Goal: Transaction & Acquisition: Download file/media

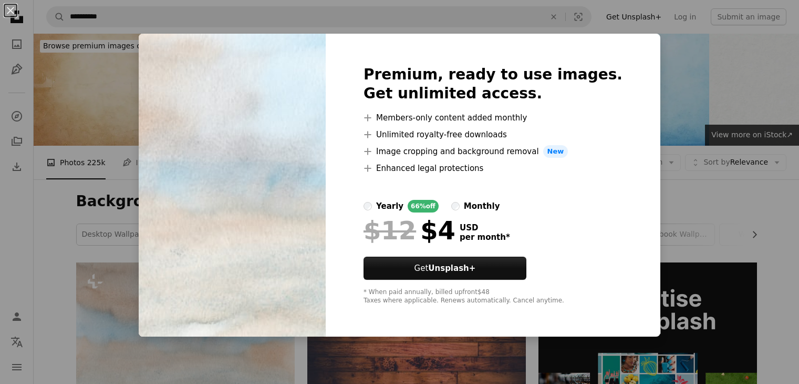
scroll to position [109, 0]
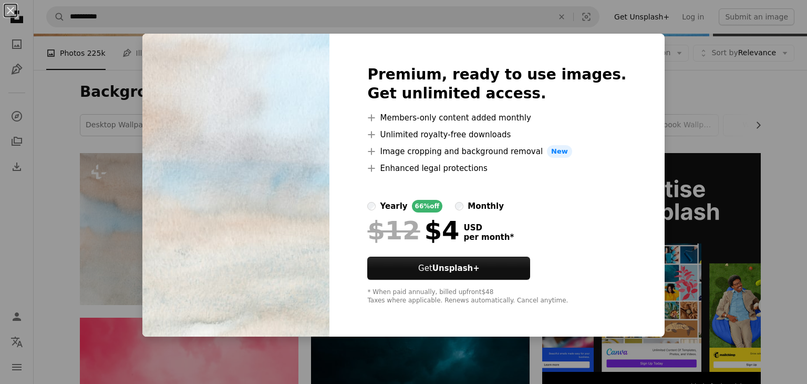
click at [389, 345] on div "An X shape Premium, ready to use images. Get unlimited access. A plus sign Memb…" at bounding box center [403, 192] width 807 height 384
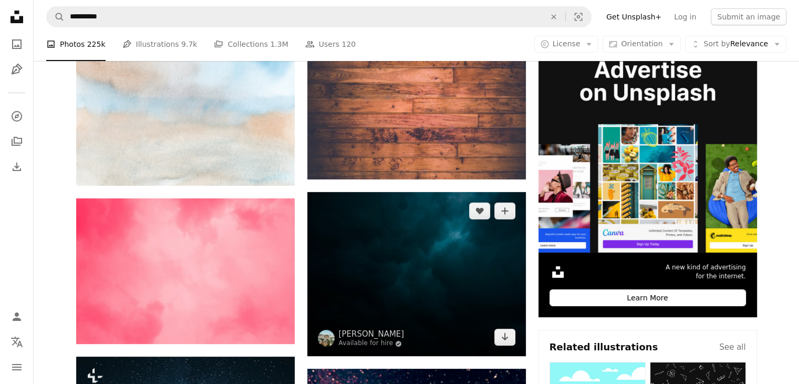
scroll to position [284, 0]
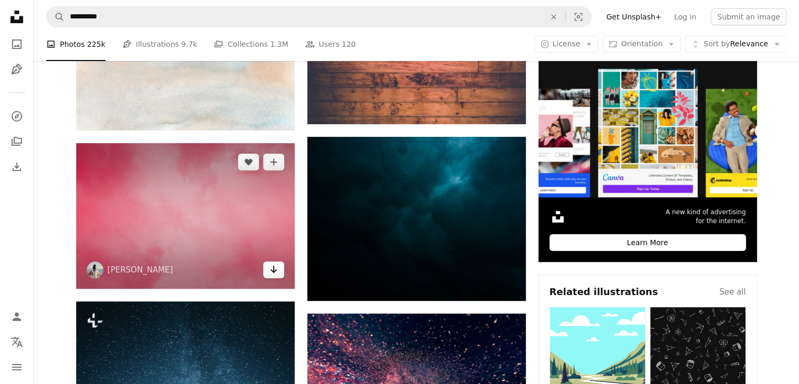
click at [274, 267] on icon "Arrow pointing down" at bounding box center [274, 269] width 8 height 13
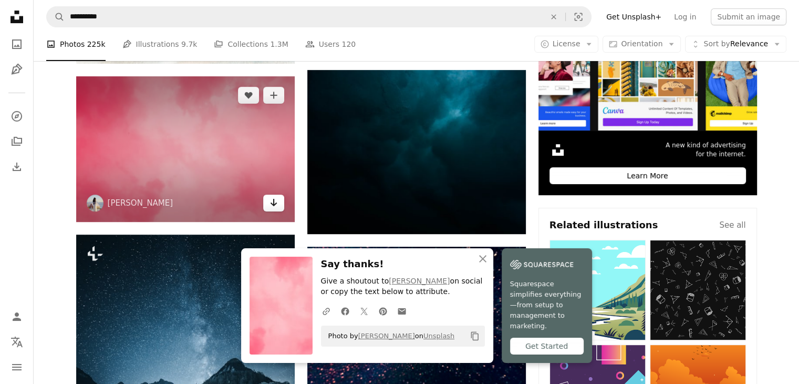
scroll to position [392, 0]
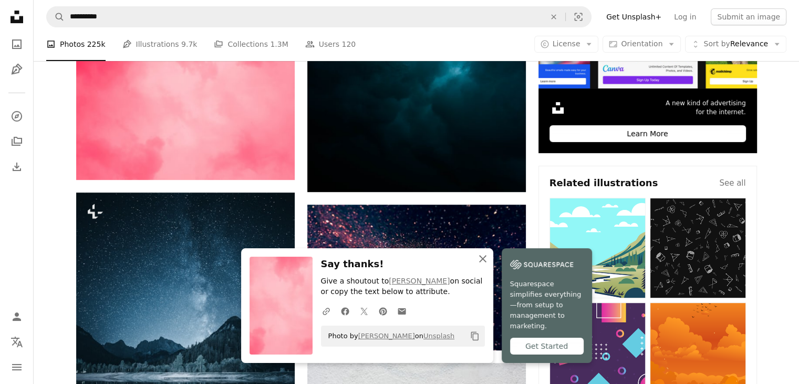
click at [479, 265] on icon "An X shape" at bounding box center [483, 258] width 13 height 13
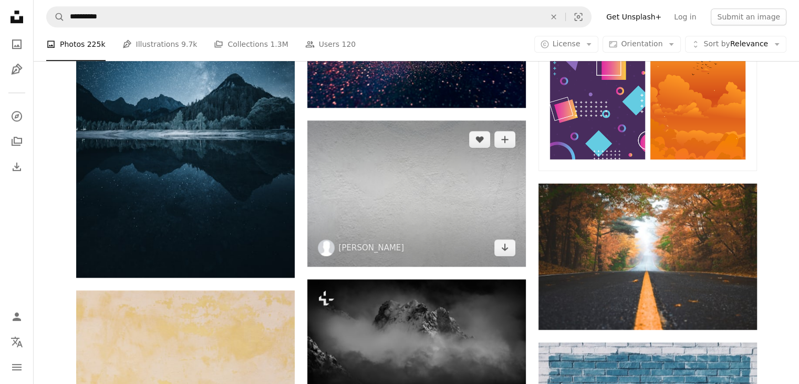
scroll to position [636, 0]
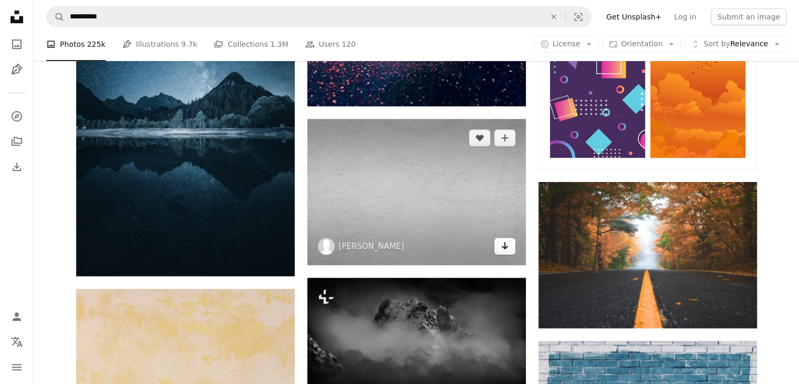
click at [506, 246] on icon "Download" at bounding box center [504, 245] width 7 height 7
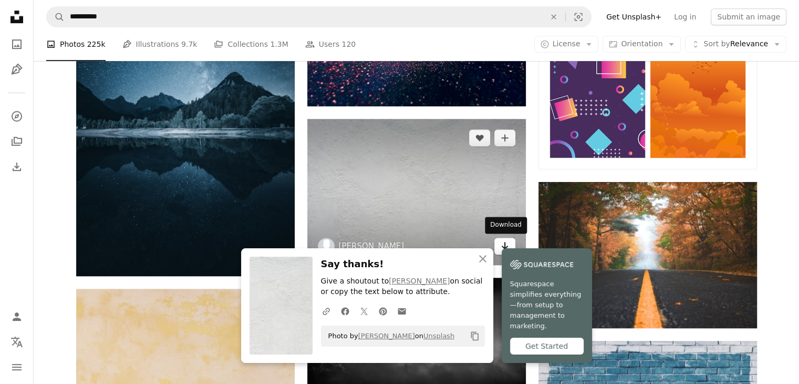
scroll to position [0, 0]
type input "**********"
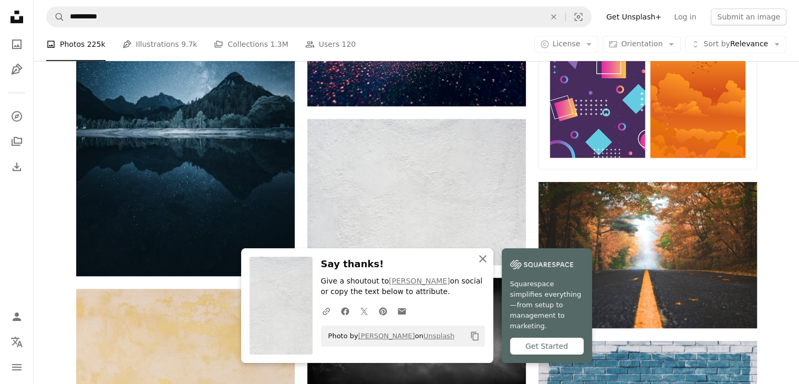
click at [489, 267] on button "An X shape Close" at bounding box center [482, 258] width 21 height 21
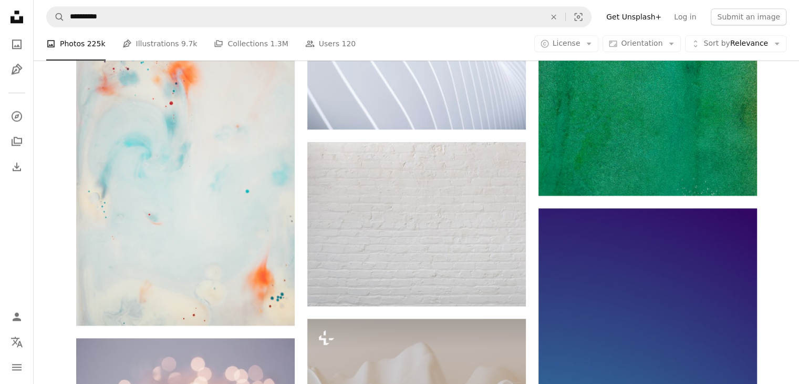
scroll to position [1250, 0]
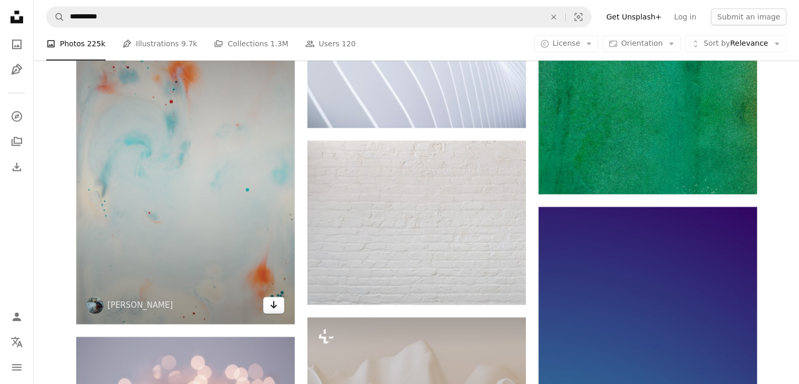
click at [273, 306] on icon "Download" at bounding box center [273, 304] width 7 height 7
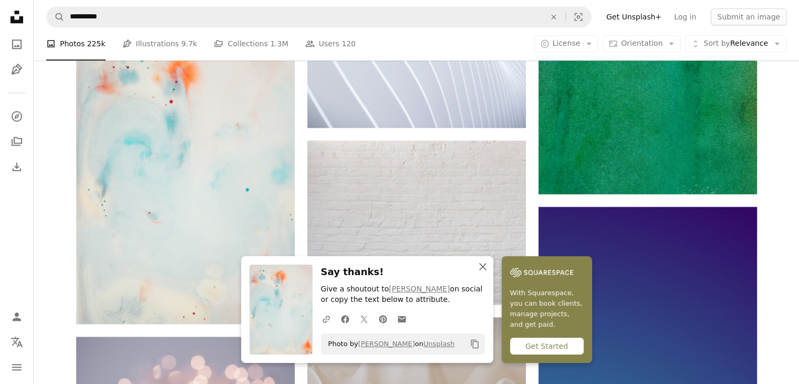
click at [480, 267] on icon "An X shape" at bounding box center [483, 266] width 13 height 13
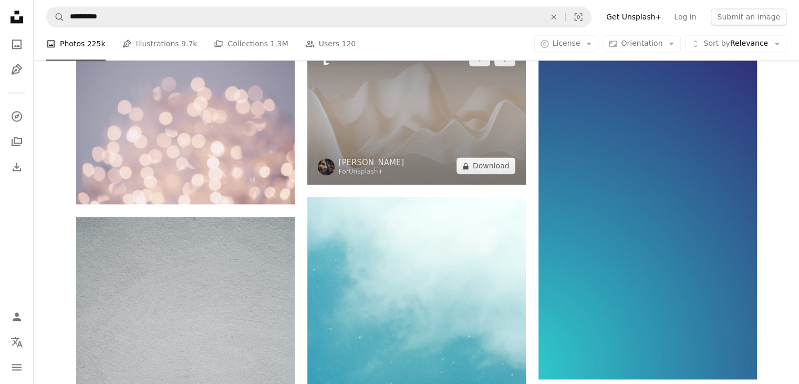
scroll to position [1526, 0]
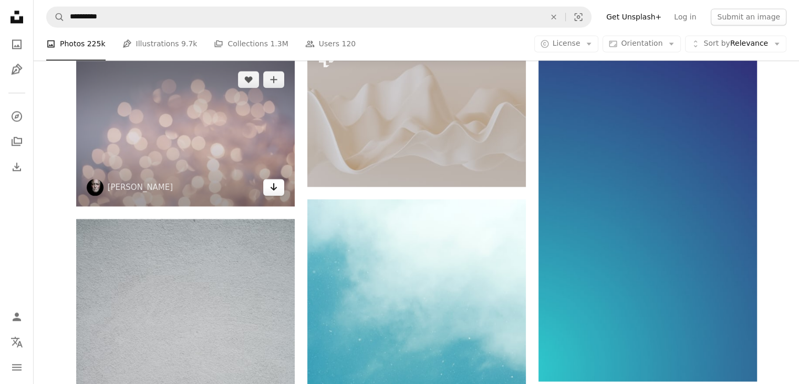
click at [281, 191] on link "Arrow pointing down" at bounding box center [273, 187] width 21 height 17
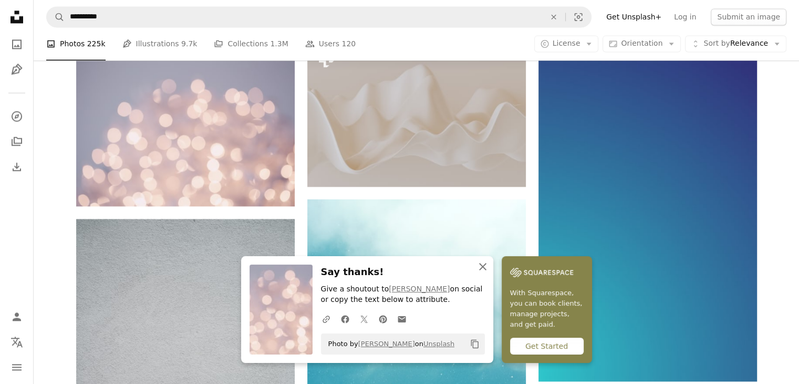
click at [477, 272] on icon "An X shape" at bounding box center [483, 266] width 13 height 13
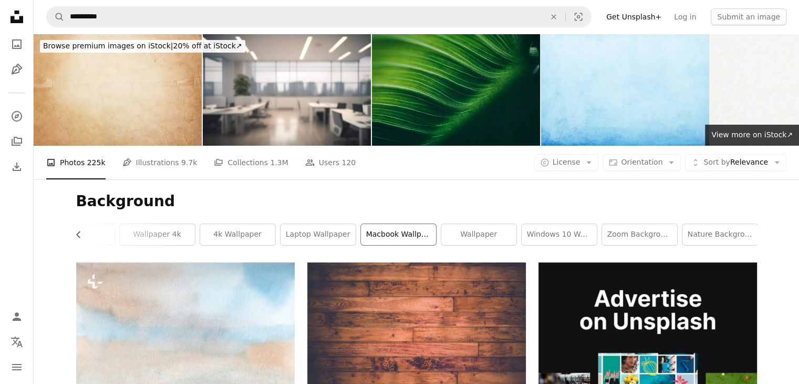
scroll to position [0, 280]
click at [614, 229] on link "zoom background office" at bounding box center [638, 234] width 75 height 21
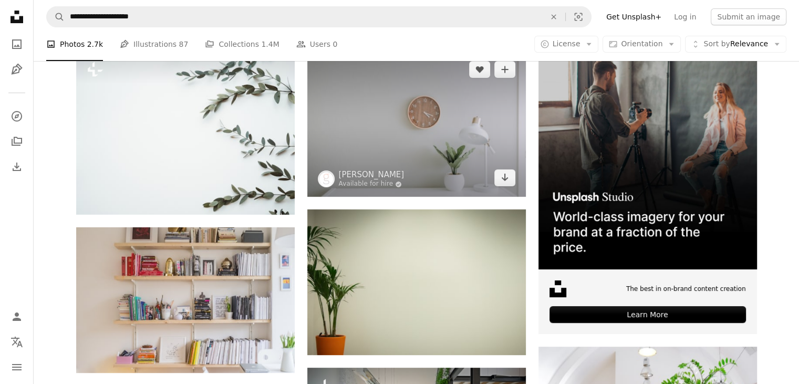
scroll to position [212, 0]
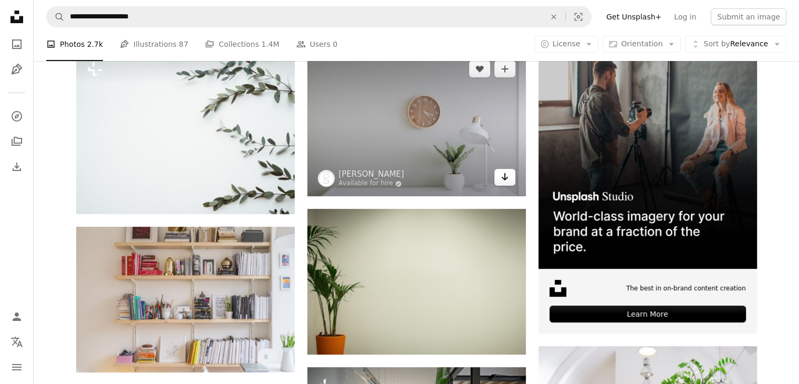
click at [504, 181] on icon "Arrow pointing down" at bounding box center [505, 176] width 8 height 13
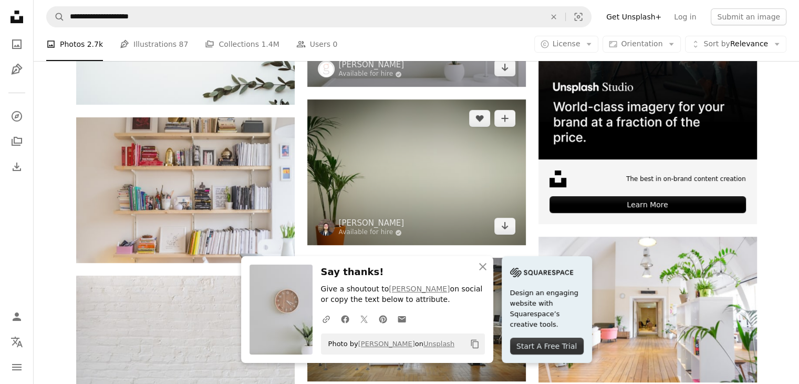
scroll to position [324, 0]
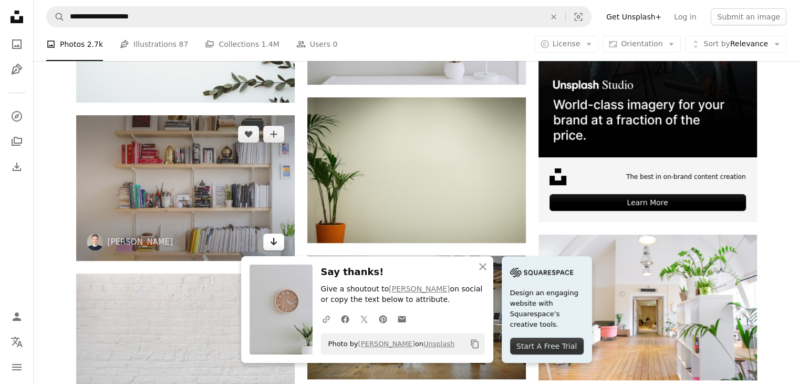
click at [273, 244] on icon "Download" at bounding box center [273, 240] width 7 height 7
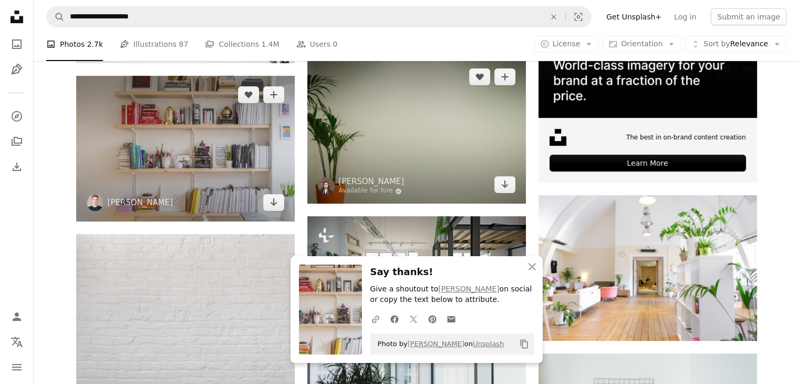
scroll to position [364, 0]
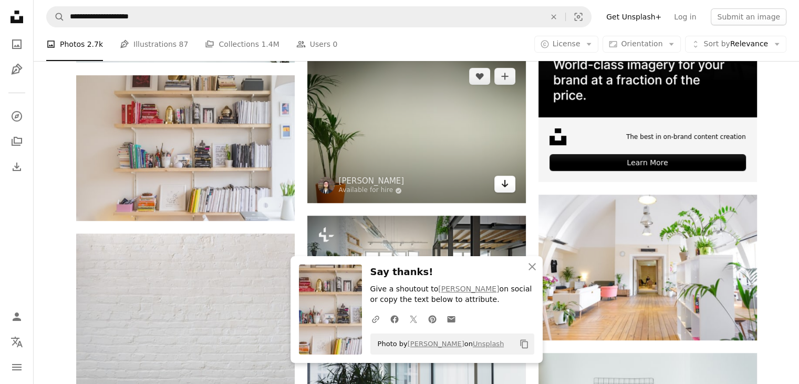
click at [509, 183] on link "Arrow pointing down" at bounding box center [504, 183] width 21 height 17
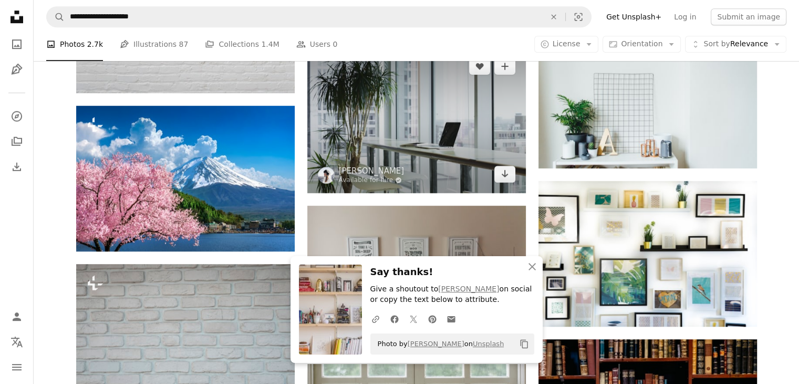
scroll to position [670, 0]
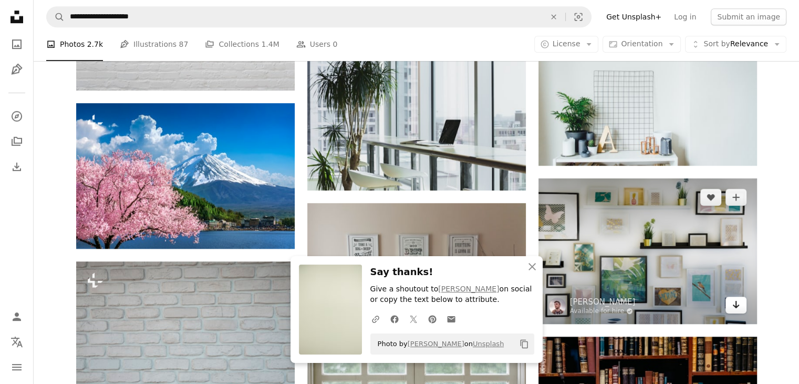
click at [736, 305] on icon "Download" at bounding box center [735, 304] width 7 height 7
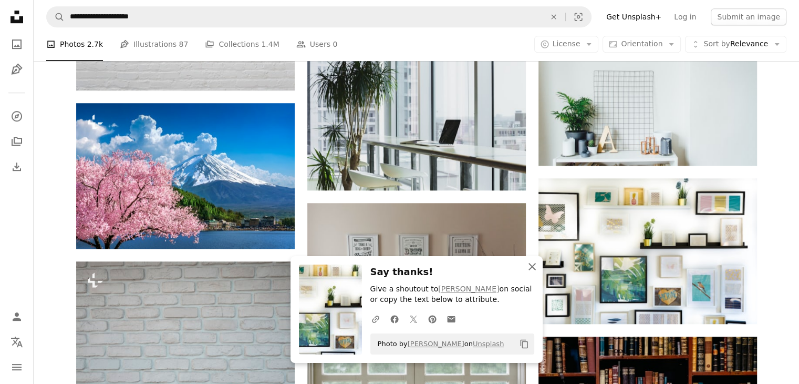
click at [536, 266] on icon "An X shape" at bounding box center [532, 266] width 13 height 13
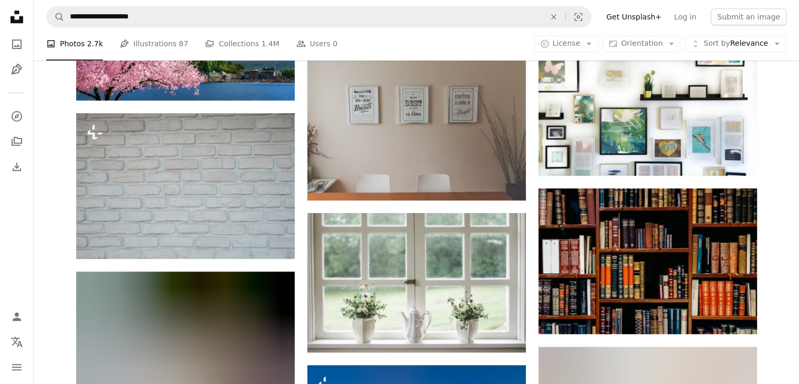
scroll to position [820, 0]
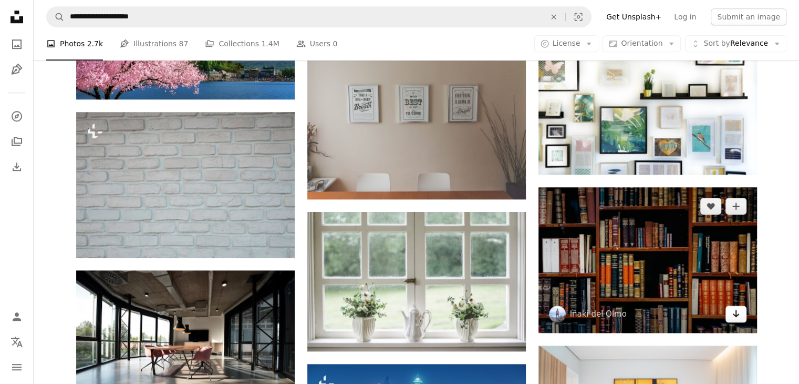
click at [732, 309] on icon "Arrow pointing down" at bounding box center [736, 313] width 8 height 13
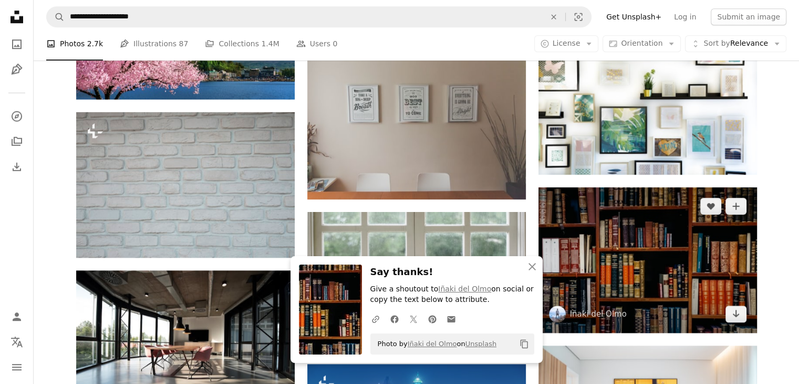
scroll to position [826, 0]
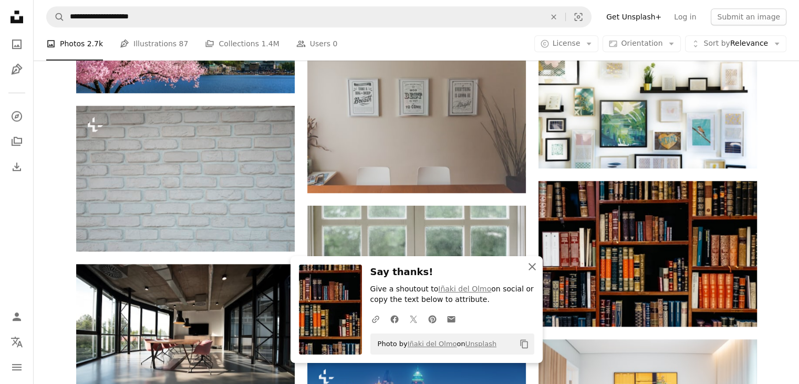
click at [532, 273] on button "An X shape Close" at bounding box center [532, 266] width 21 height 21
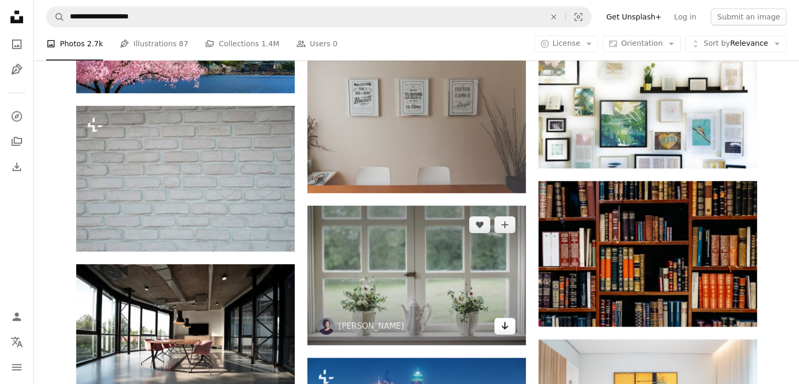
click at [513, 325] on link "Arrow pointing down" at bounding box center [504, 325] width 21 height 17
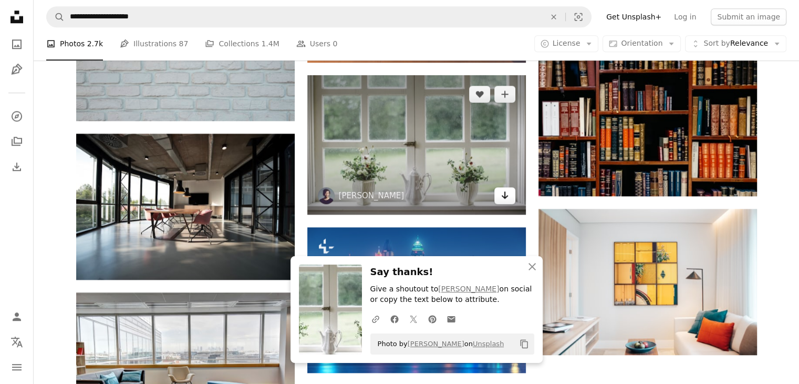
scroll to position [1029, 0]
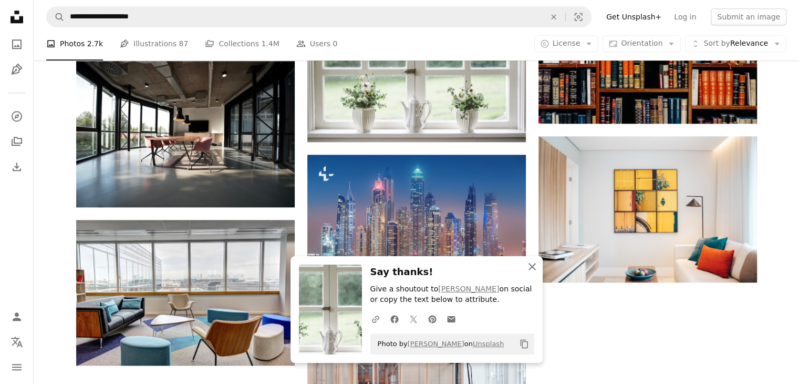
click at [532, 270] on icon "An X shape" at bounding box center [532, 266] width 13 height 13
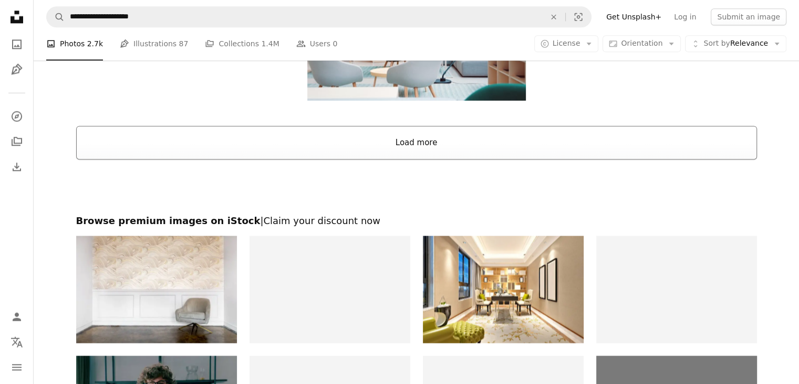
scroll to position [1387, 0]
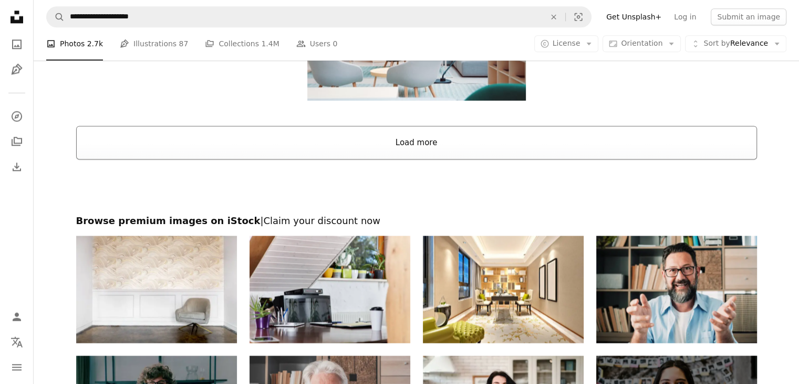
click at [454, 148] on button "Load more" at bounding box center [416, 143] width 681 height 34
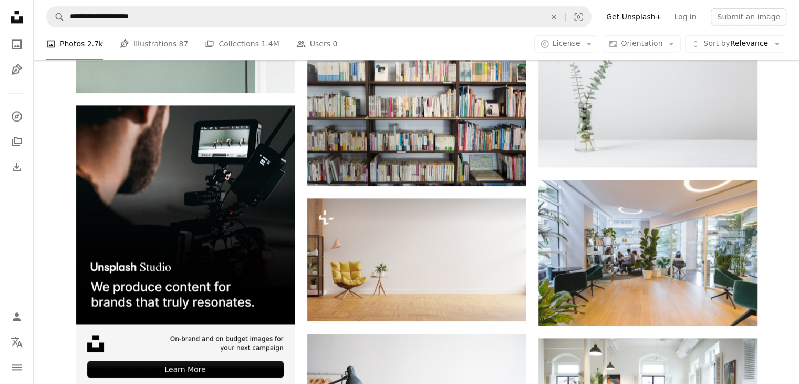
scroll to position [1459, 0]
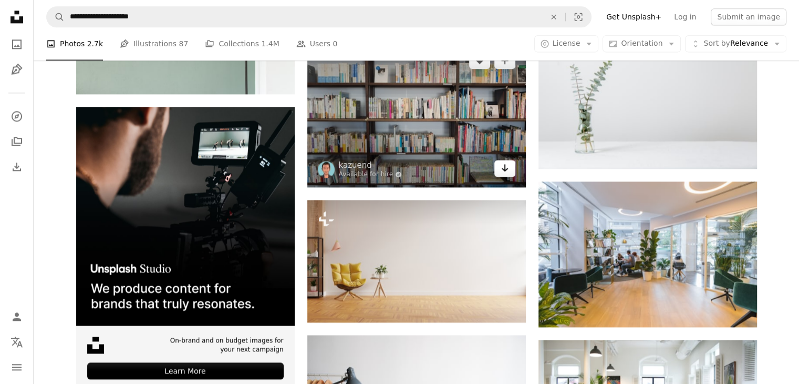
click at [504, 163] on icon "Arrow pointing down" at bounding box center [505, 167] width 8 height 13
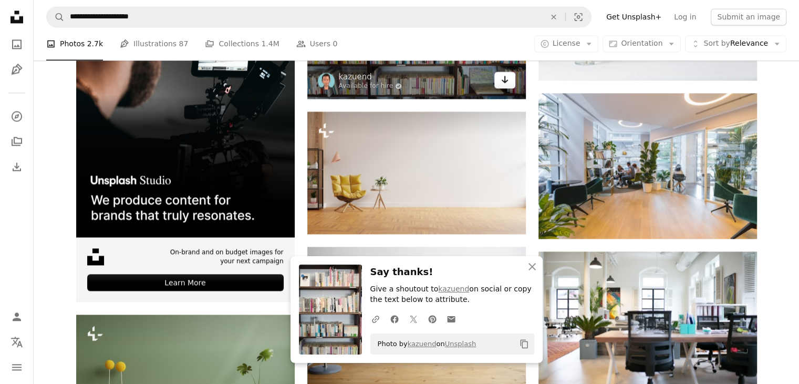
scroll to position [1549, 0]
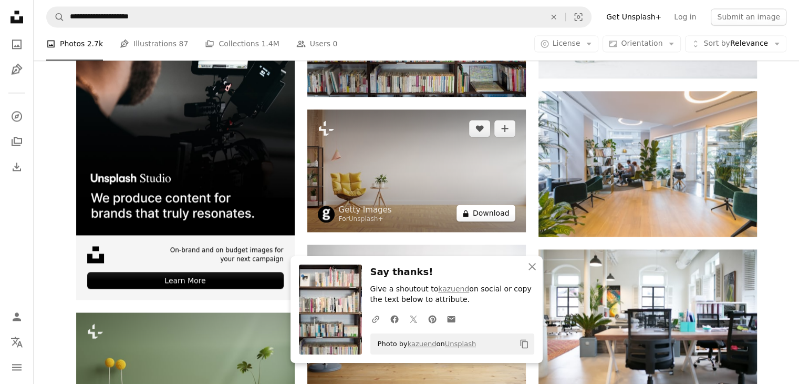
click at [494, 212] on button "A lock Download" at bounding box center [486, 212] width 59 height 17
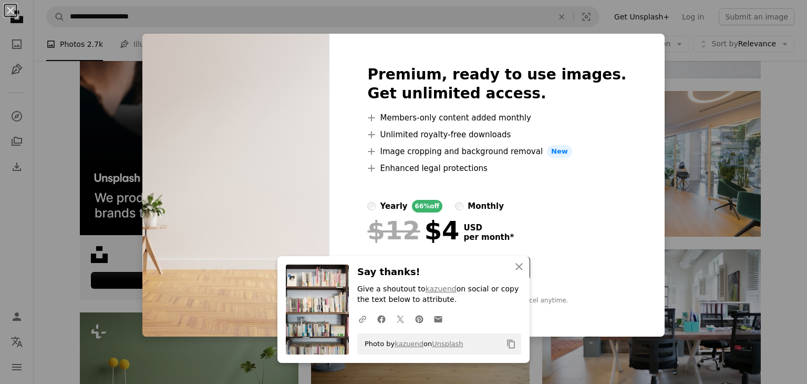
click at [654, 53] on div "An X shape Premium, ready to use images. Get unlimited access. A plus sign Memb…" at bounding box center [403, 192] width 807 height 384
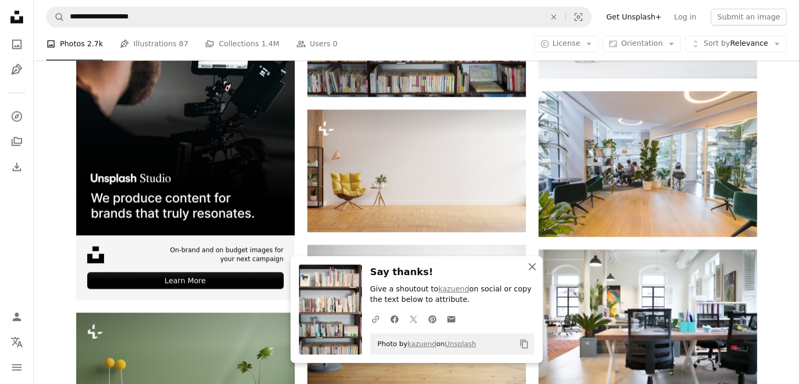
click at [533, 270] on icon "An X shape" at bounding box center [532, 266] width 13 height 13
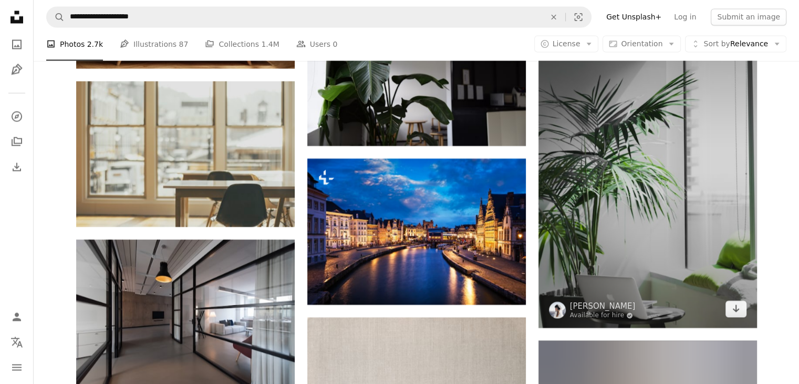
scroll to position [1958, 0]
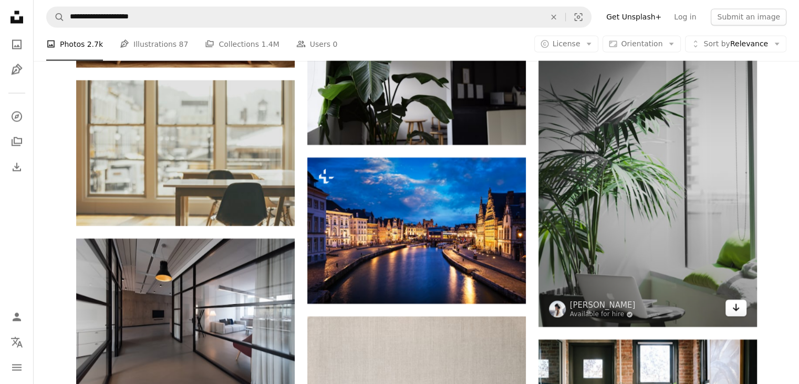
click at [738, 310] on icon "Arrow pointing down" at bounding box center [736, 307] width 8 height 13
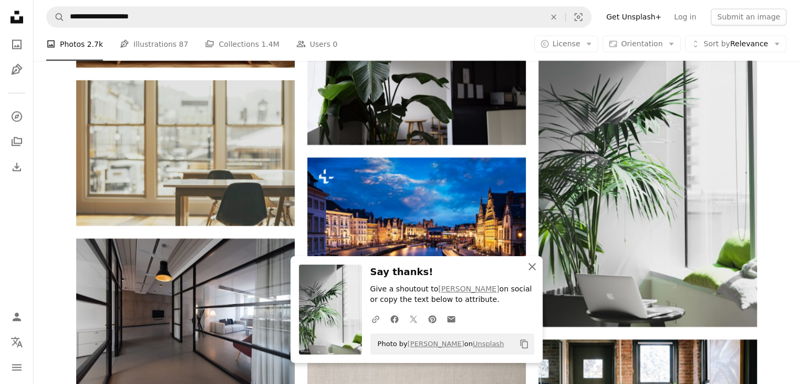
click at [533, 265] on icon "An X shape" at bounding box center [532, 266] width 13 height 13
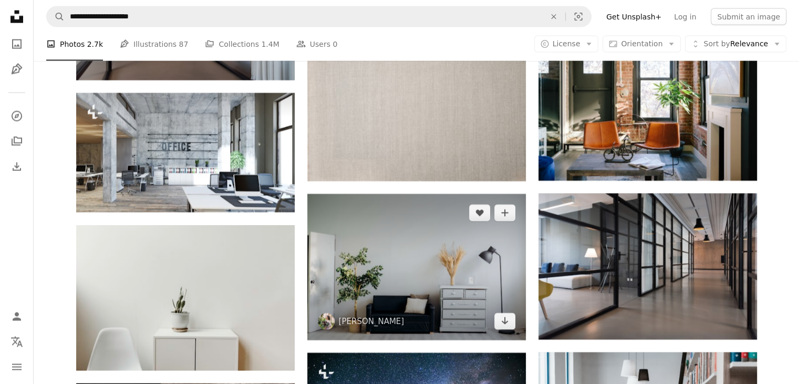
scroll to position [2360, 0]
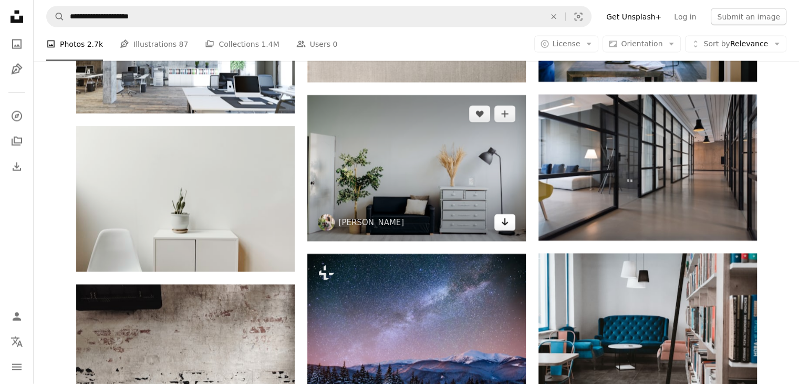
click at [503, 226] on icon "Arrow pointing down" at bounding box center [505, 221] width 8 height 13
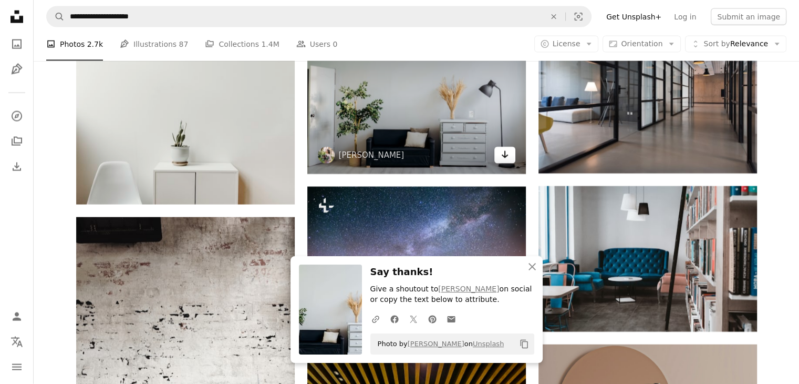
scroll to position [2429, 0]
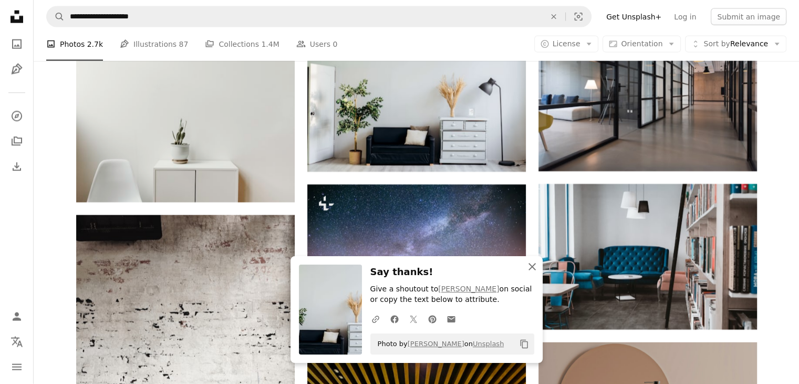
click at [535, 265] on icon "An X shape" at bounding box center [532, 266] width 13 height 13
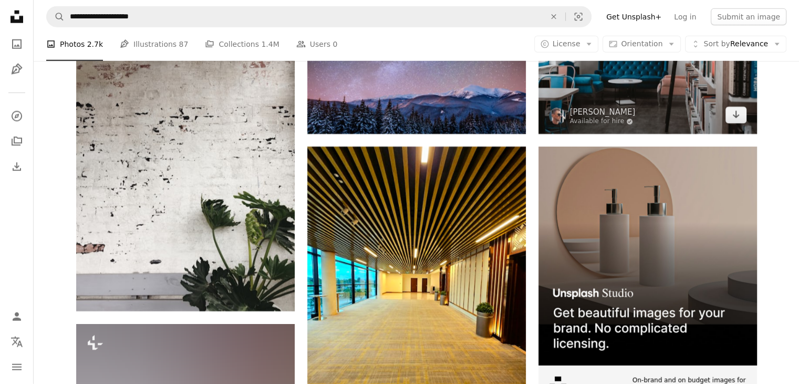
scroll to position [2627, 0]
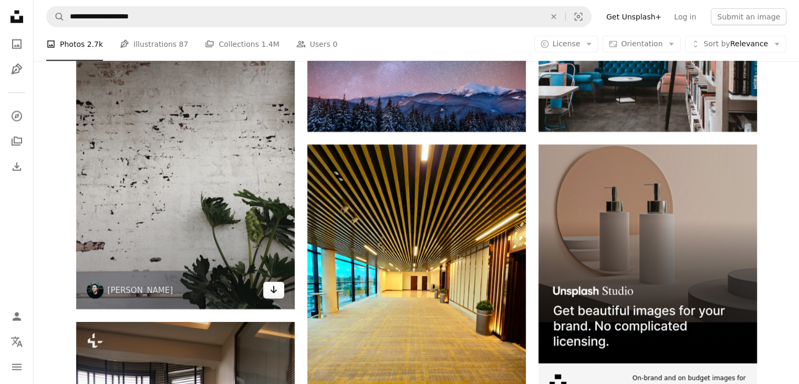
click at [275, 297] on link "Arrow pointing down" at bounding box center [273, 290] width 21 height 17
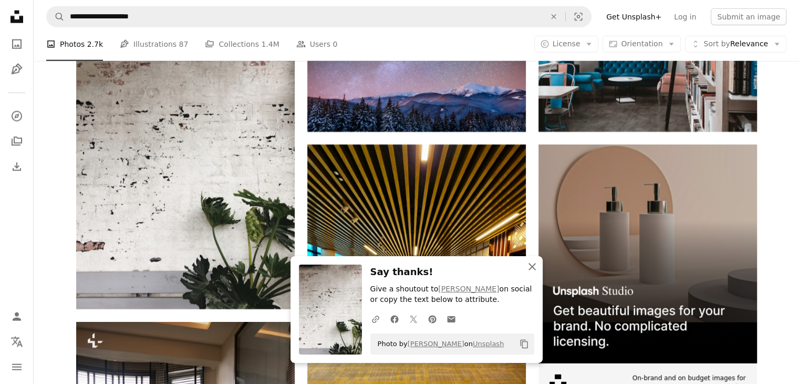
click at [536, 263] on icon "An X shape" at bounding box center [532, 266] width 13 height 13
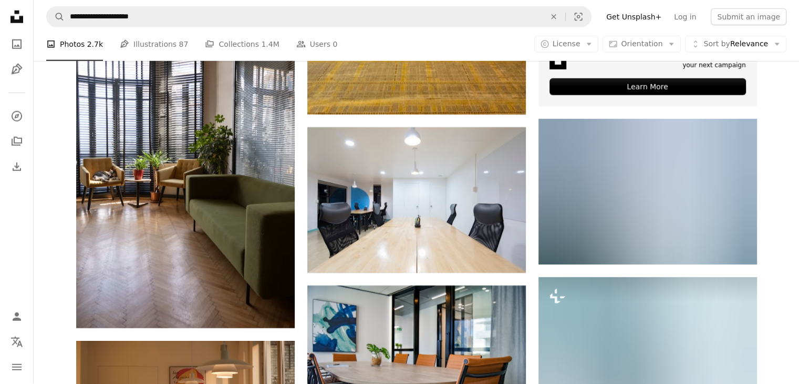
scroll to position [2990, 0]
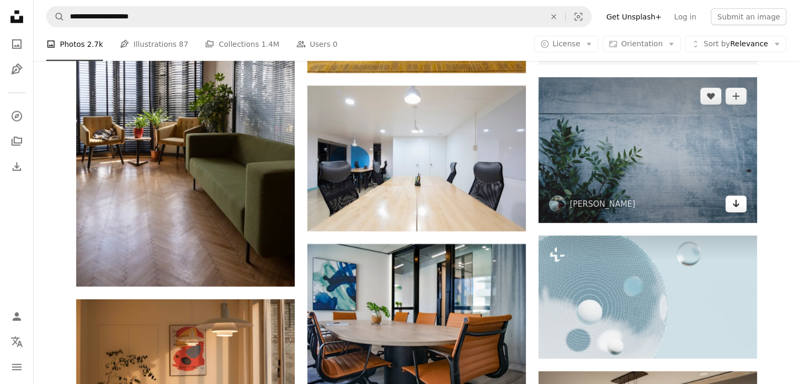
click at [736, 203] on icon "Arrow pointing down" at bounding box center [736, 203] width 8 height 13
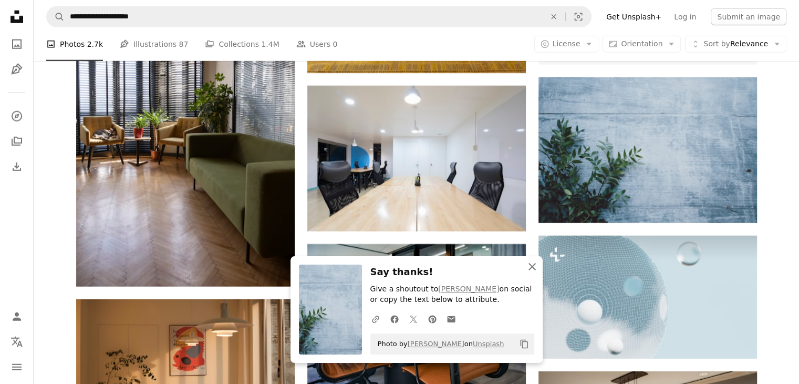
click at [534, 264] on icon "An X shape" at bounding box center [532, 266] width 13 height 13
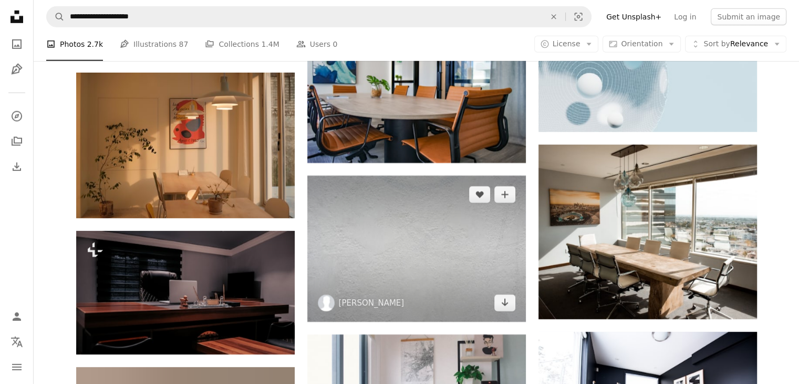
scroll to position [3217, 0]
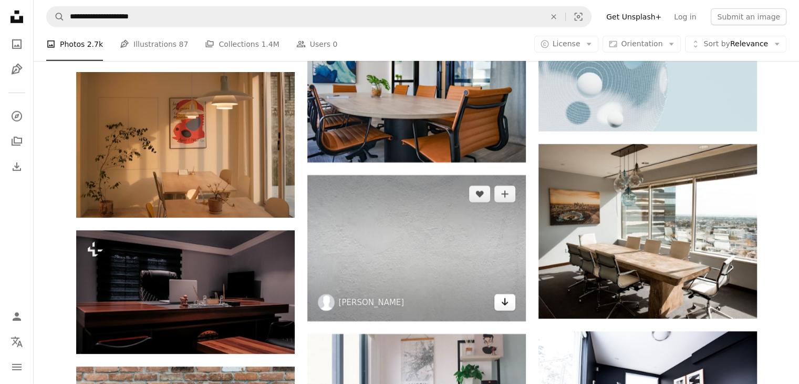
click at [505, 300] on icon "Arrow pointing down" at bounding box center [505, 301] width 8 height 13
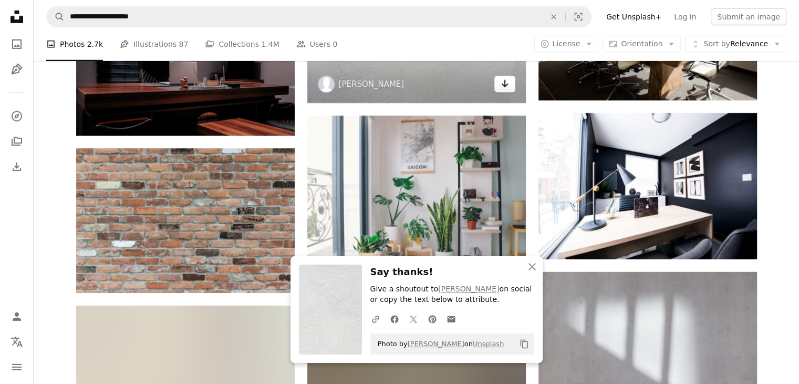
scroll to position [3436, 0]
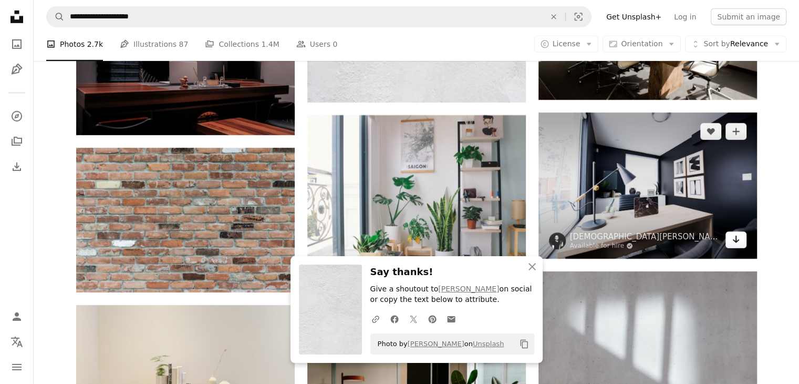
click at [737, 240] on icon "Arrow pointing down" at bounding box center [736, 239] width 8 height 13
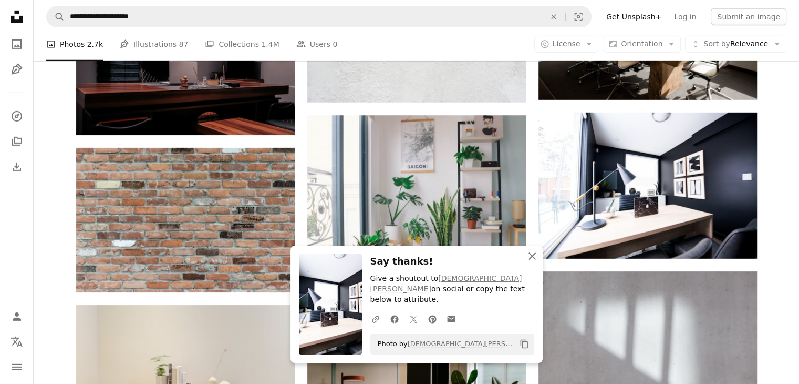
click at [529, 262] on icon "An X shape" at bounding box center [532, 256] width 13 height 13
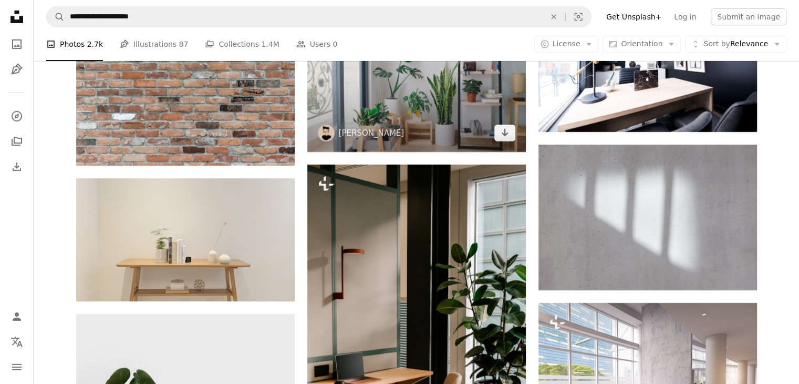
scroll to position [3566, 0]
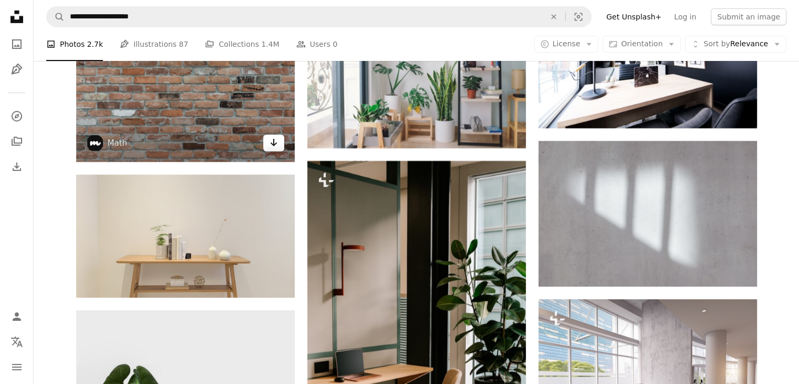
click at [273, 148] on icon "Arrow pointing down" at bounding box center [274, 142] width 8 height 13
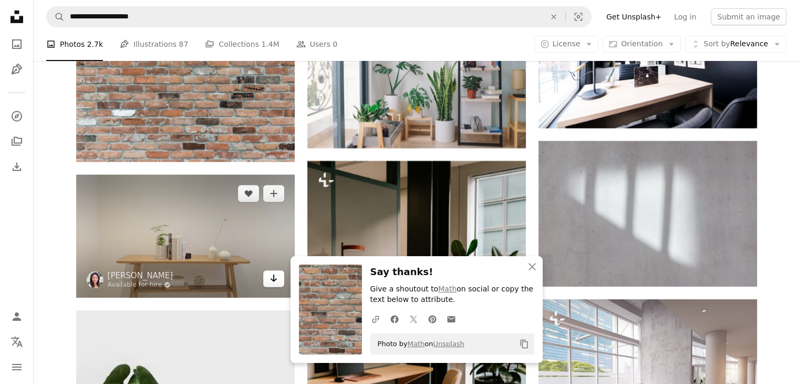
click at [271, 282] on icon "Arrow pointing down" at bounding box center [274, 278] width 8 height 13
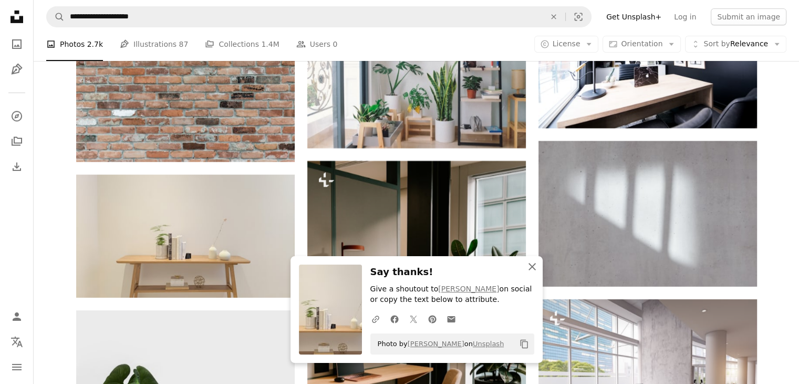
click at [532, 263] on icon "An X shape" at bounding box center [532, 266] width 13 height 13
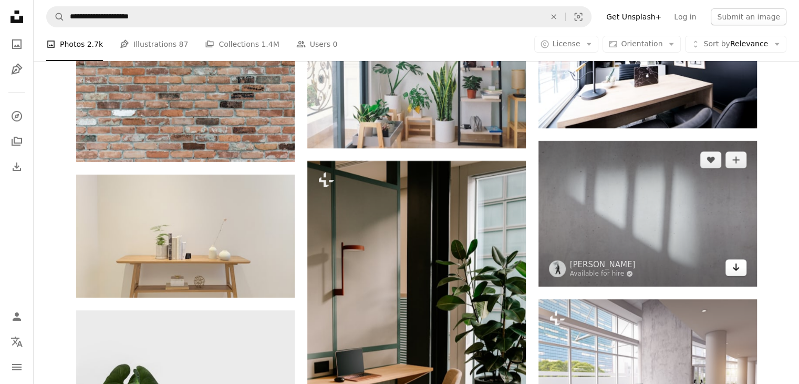
click at [730, 266] on link "Arrow pointing down" at bounding box center [736, 267] width 21 height 17
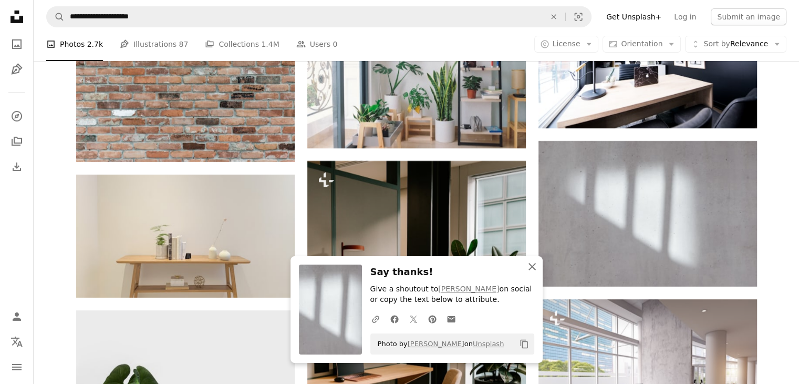
click at [532, 270] on icon "An X shape" at bounding box center [532, 266] width 13 height 13
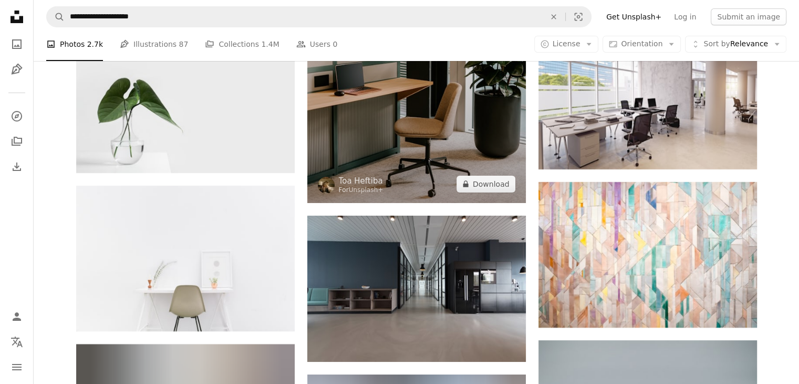
scroll to position [3852, 0]
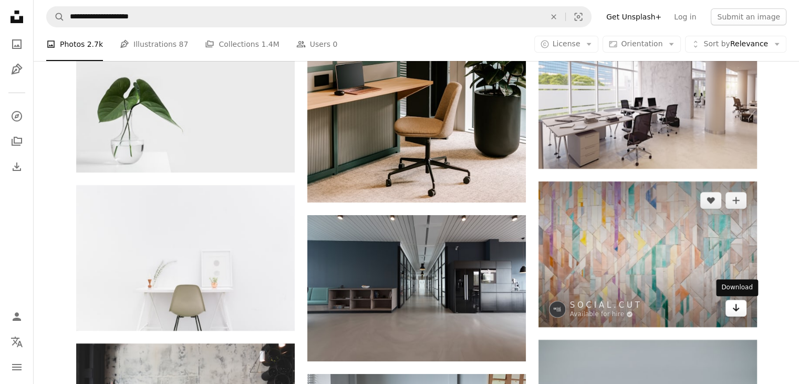
click at [737, 310] on icon "Download" at bounding box center [735, 307] width 7 height 7
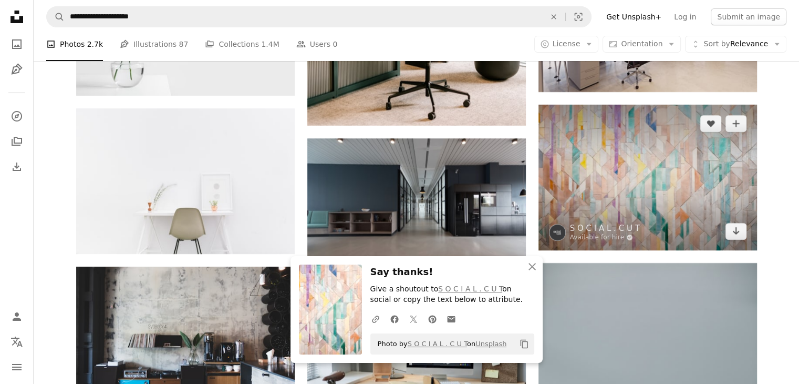
scroll to position [3930, 0]
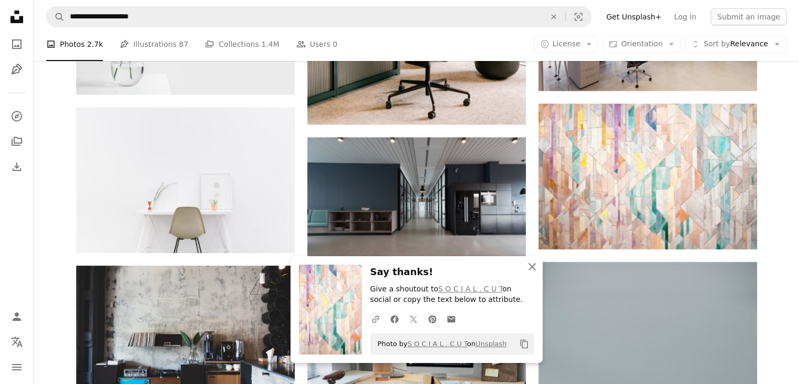
click at [537, 266] on icon "An X shape" at bounding box center [532, 266] width 13 height 13
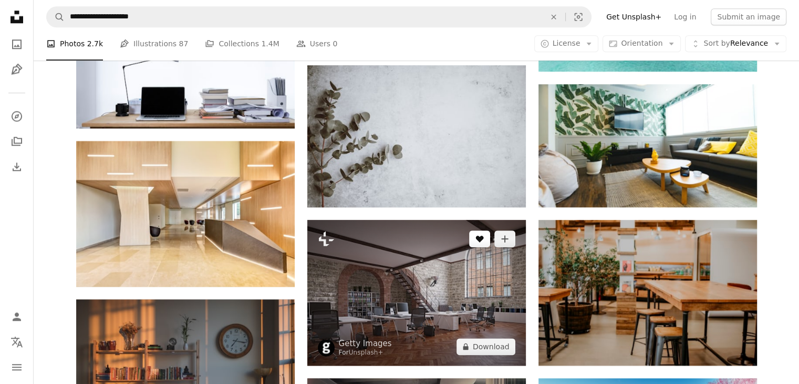
scroll to position [5157, 0]
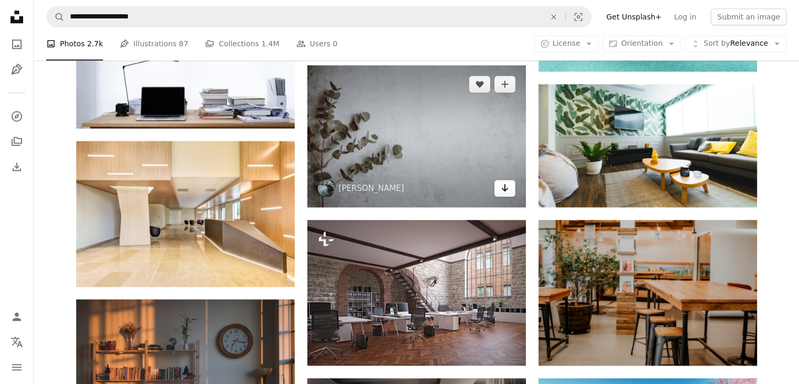
click at [508, 189] on icon "Arrow pointing down" at bounding box center [505, 187] width 8 height 13
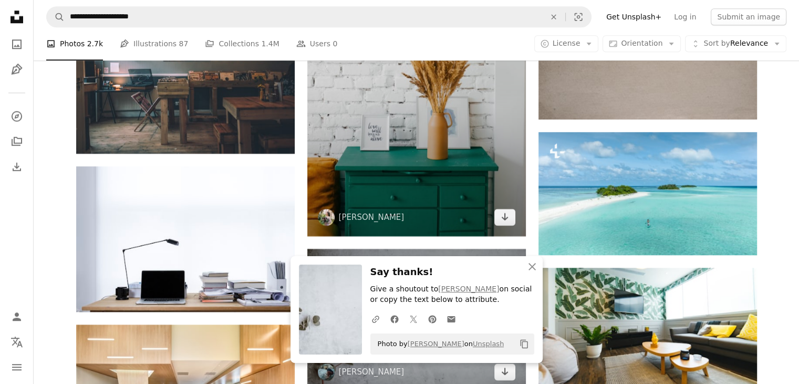
scroll to position [4976, 0]
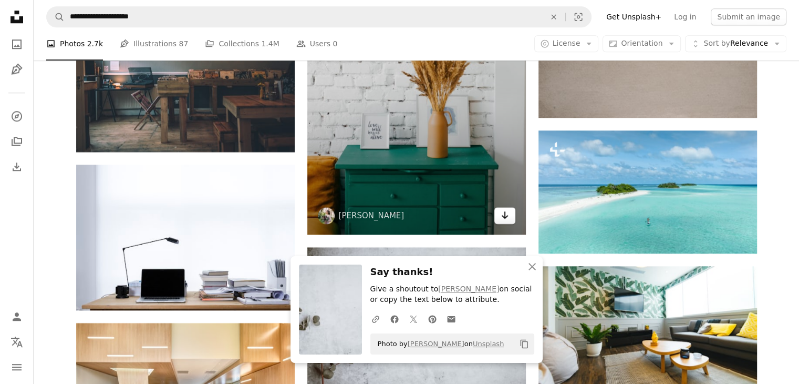
click at [509, 217] on link "Arrow pointing down" at bounding box center [504, 215] width 21 height 17
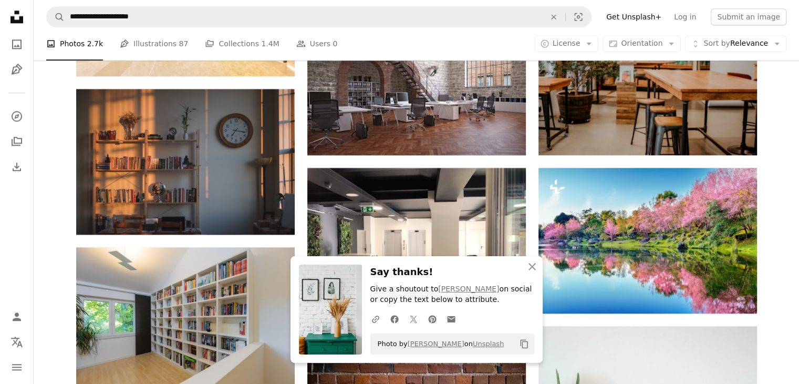
scroll to position [5367, 0]
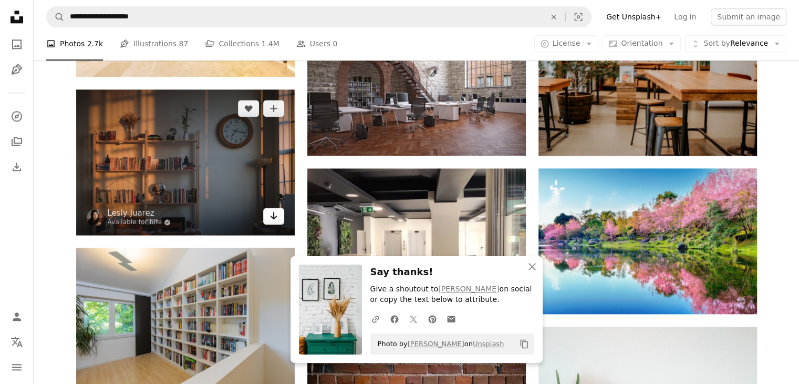
click at [281, 218] on link "Arrow pointing down" at bounding box center [273, 216] width 21 height 17
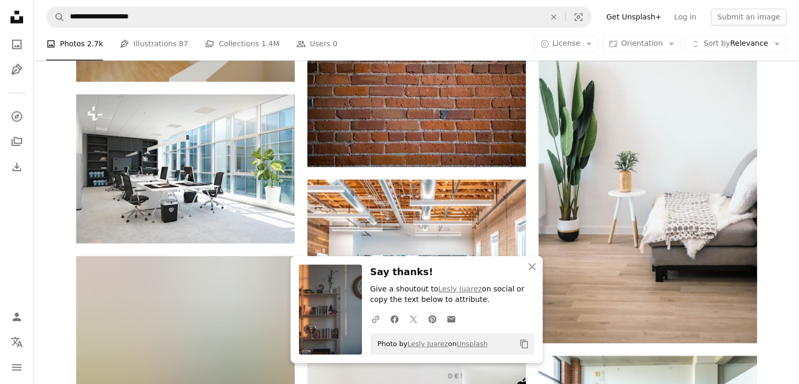
scroll to position [5702, 0]
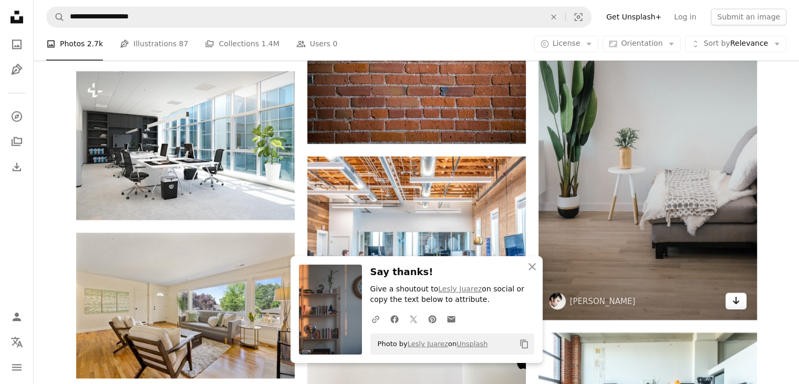
click at [732, 306] on icon "Arrow pointing down" at bounding box center [736, 300] width 8 height 13
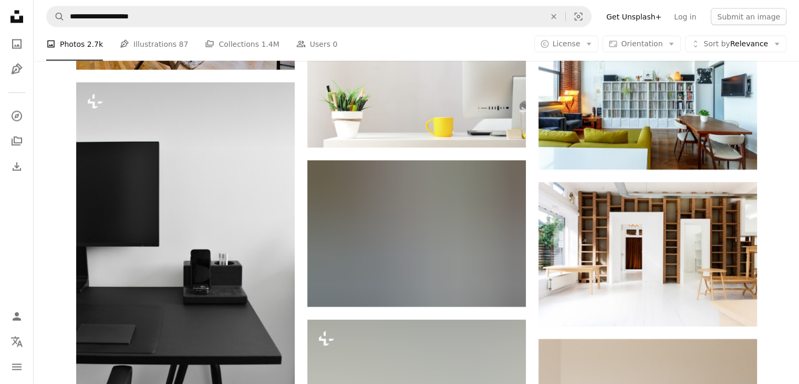
scroll to position [6012, 0]
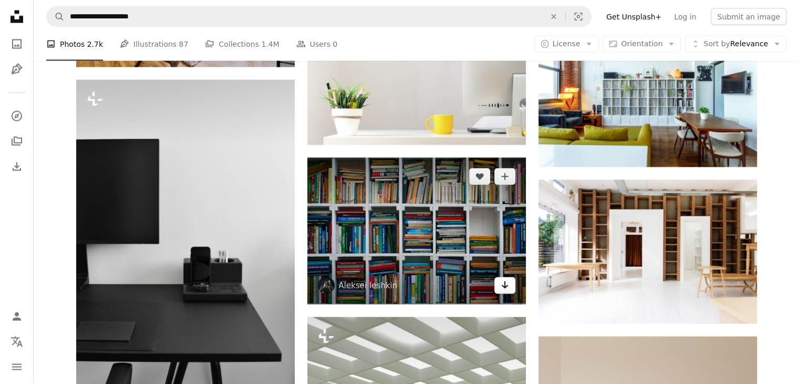
click at [508, 288] on icon "Arrow pointing down" at bounding box center [505, 284] width 8 height 13
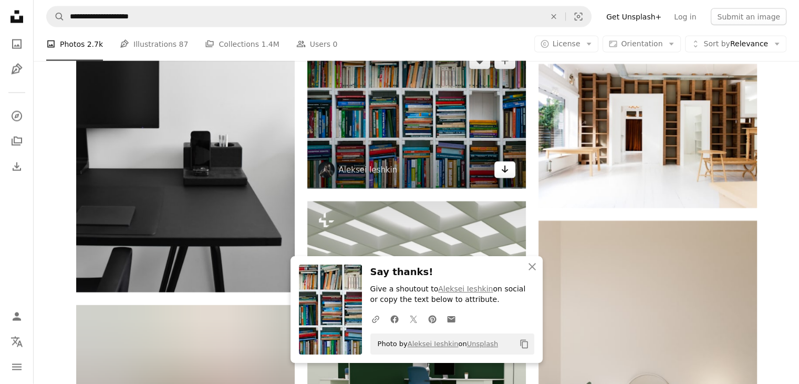
scroll to position [6128, 0]
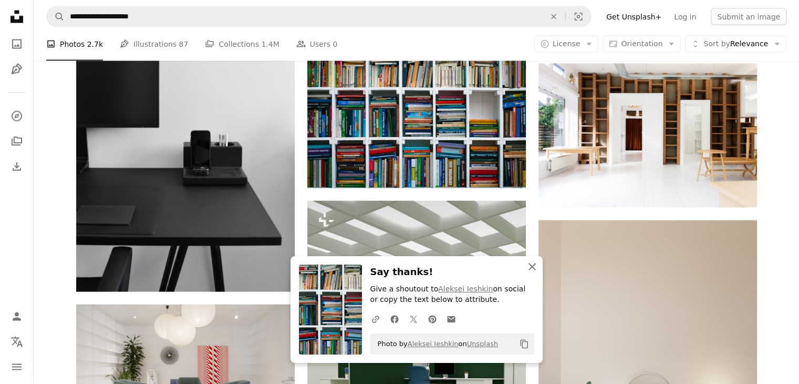
click at [530, 263] on icon "An X shape" at bounding box center [532, 266] width 13 height 13
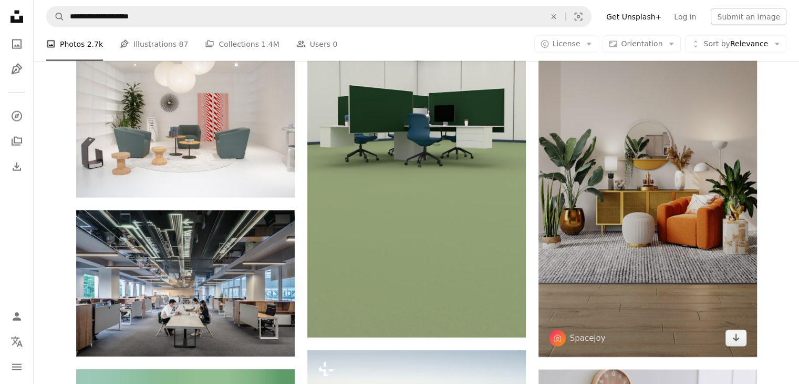
scroll to position [6382, 0]
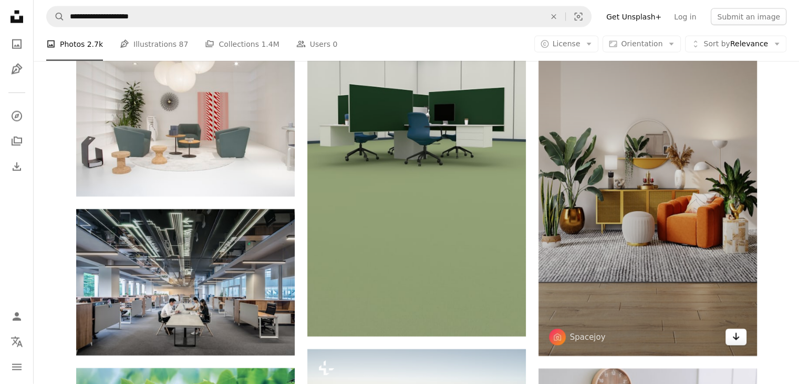
click at [732, 337] on icon "Arrow pointing down" at bounding box center [736, 336] width 8 height 13
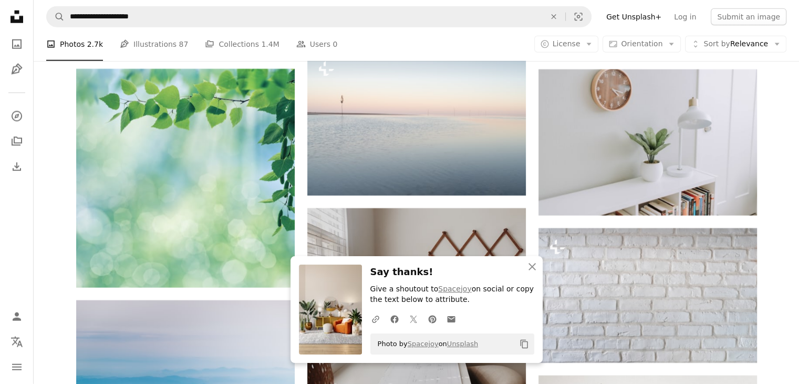
scroll to position [6685, 0]
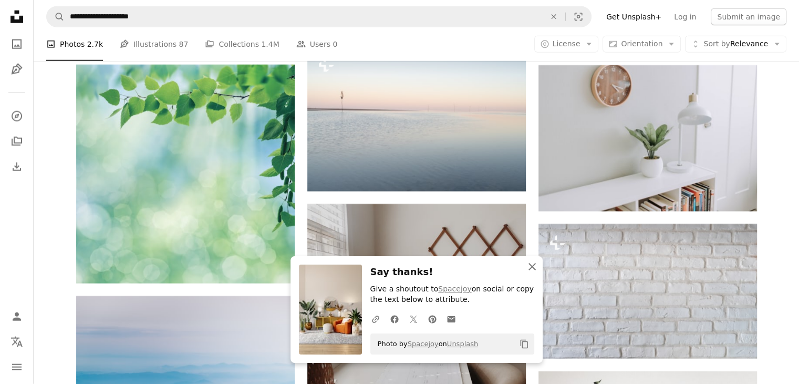
click at [534, 267] on icon "An X shape" at bounding box center [532, 266] width 13 height 13
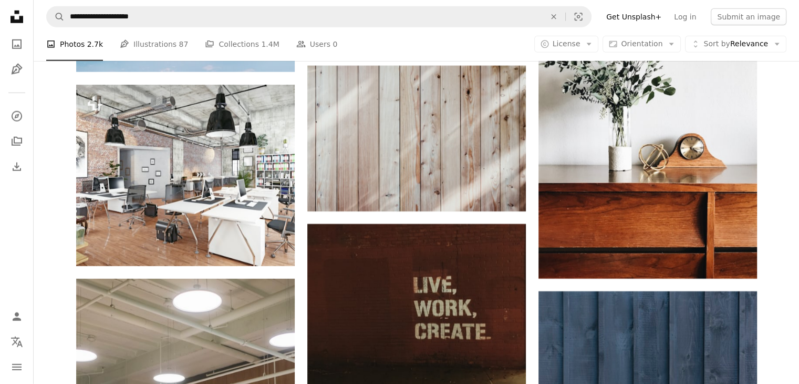
scroll to position [7083, 0]
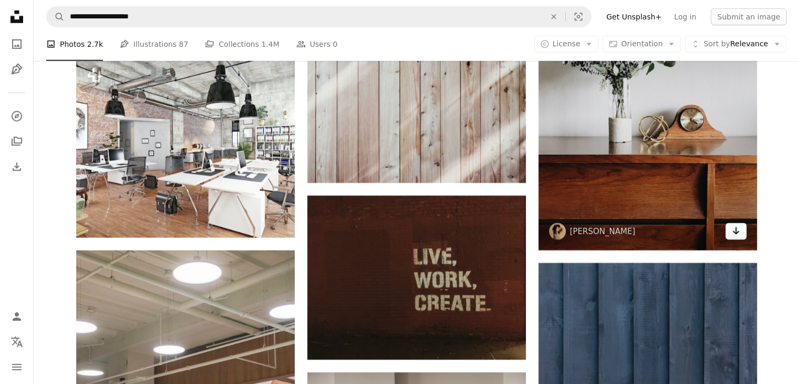
click at [745, 238] on link "Arrow pointing down" at bounding box center [736, 231] width 21 height 17
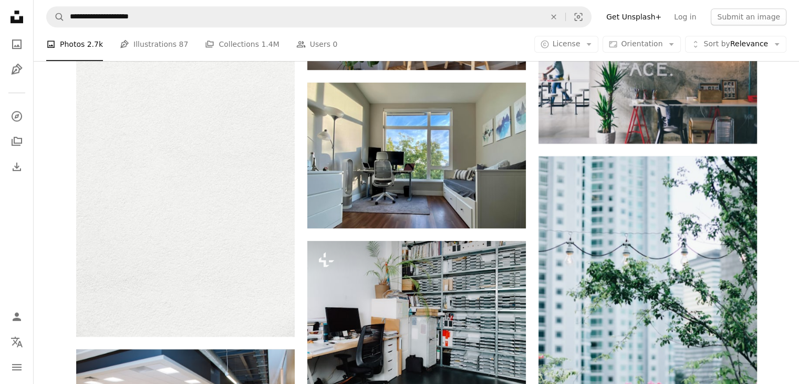
scroll to position [8657, 0]
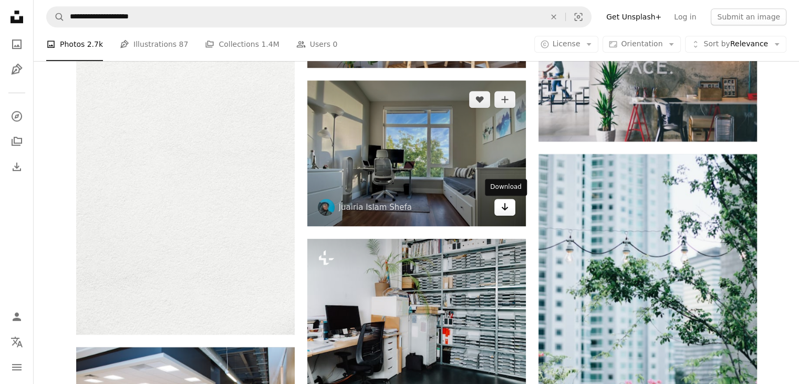
click at [501, 206] on icon "Arrow pointing down" at bounding box center [505, 206] width 8 height 13
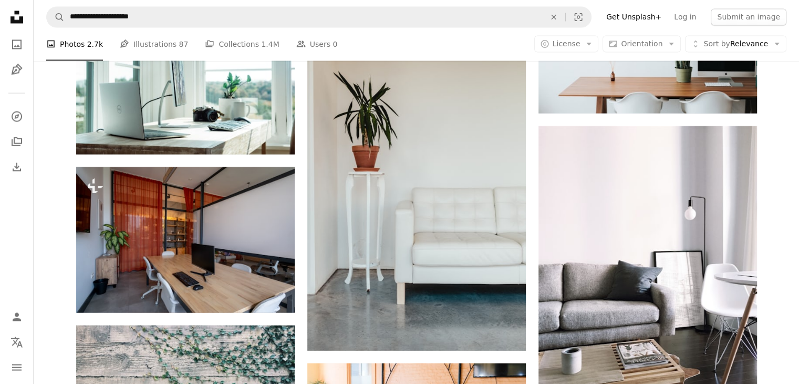
scroll to position [9968, 0]
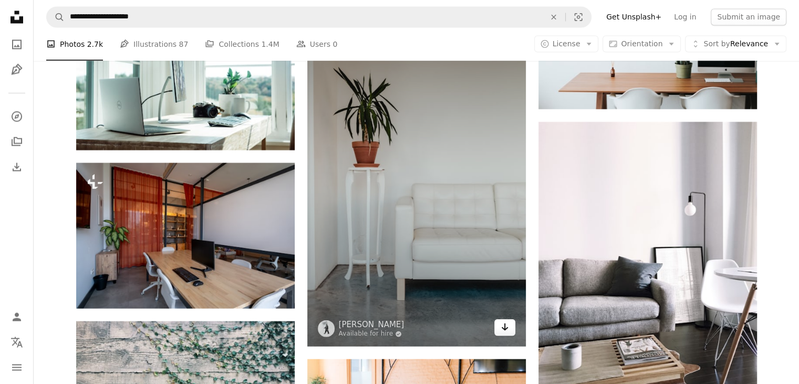
click at [509, 332] on link "Arrow pointing down" at bounding box center [504, 326] width 21 height 17
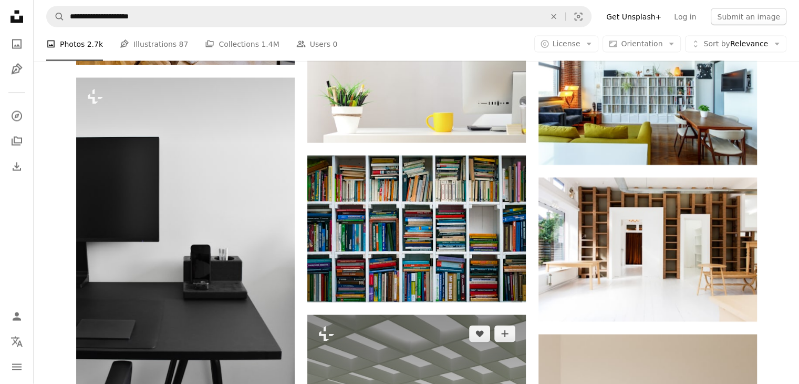
scroll to position [5837, 0]
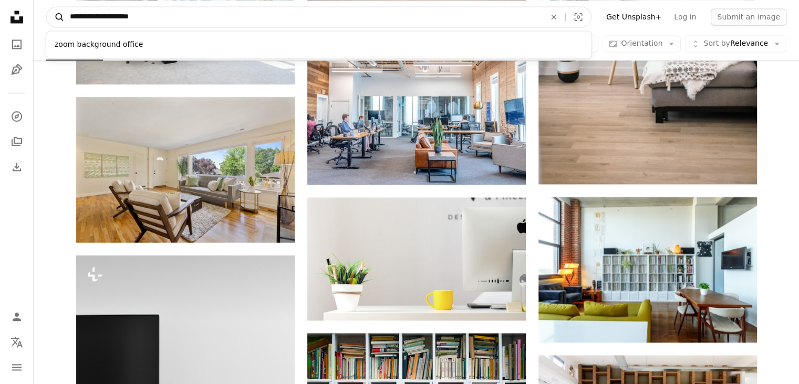
drag, startPoint x: 150, startPoint y: 13, endPoint x: 61, endPoint y: 9, distance: 88.9
click at [61, 9] on form "**********" at bounding box center [318, 16] width 545 height 21
type input "**********"
click button "A magnifying glass" at bounding box center [56, 17] width 18 height 20
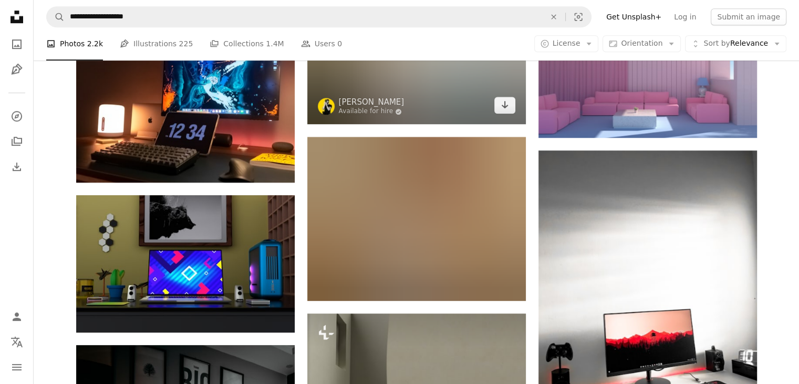
scroll to position [707, 0]
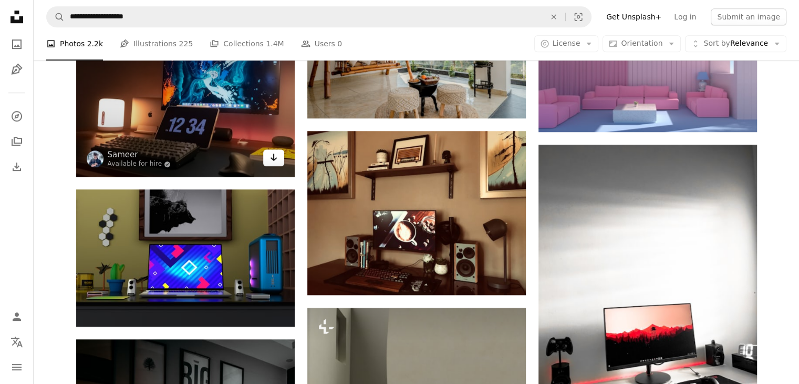
click at [274, 156] on icon "Arrow pointing down" at bounding box center [274, 157] width 8 height 13
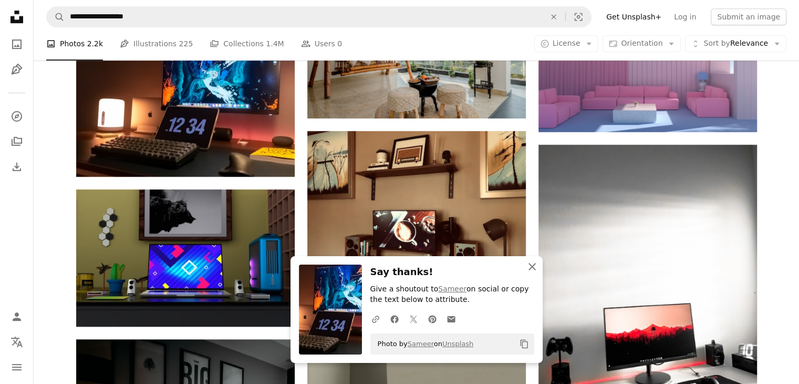
click at [536, 270] on icon "An X shape" at bounding box center [532, 266] width 13 height 13
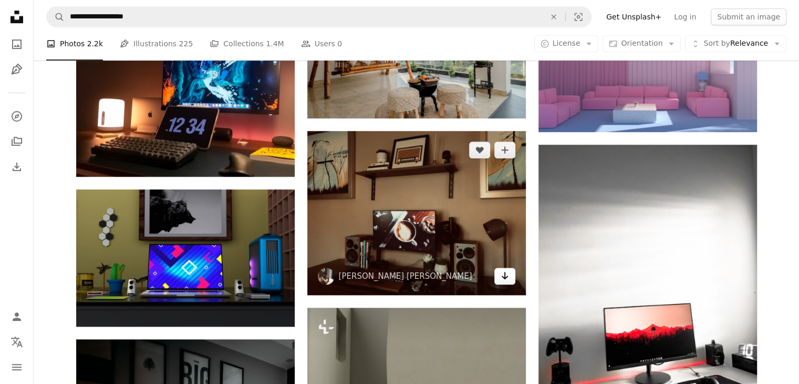
click at [506, 276] on icon "Download" at bounding box center [504, 275] width 7 height 7
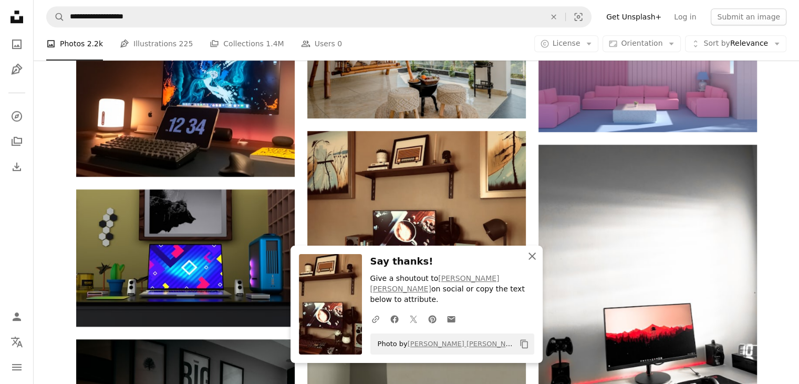
click at [529, 262] on icon "An X shape" at bounding box center [532, 256] width 13 height 13
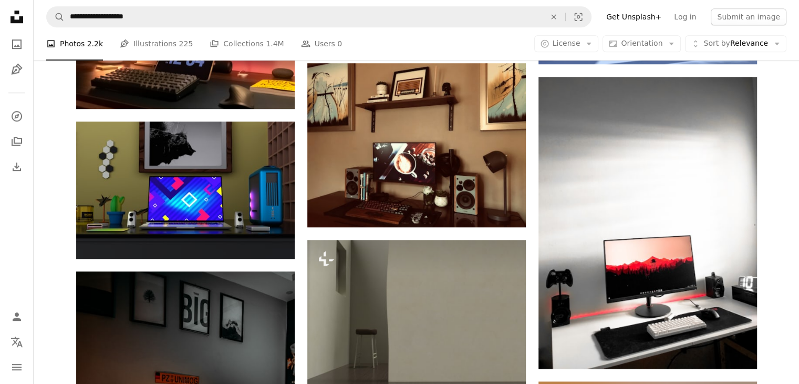
scroll to position [774, 0]
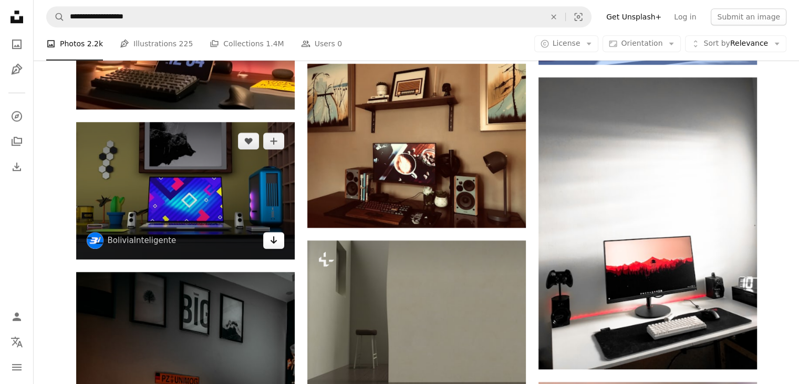
click at [270, 242] on icon "Arrow pointing down" at bounding box center [274, 239] width 8 height 13
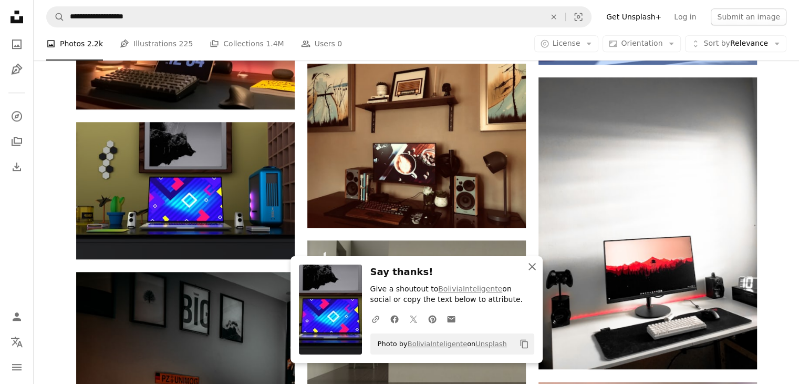
click at [526, 268] on icon "An X shape" at bounding box center [532, 266] width 13 height 13
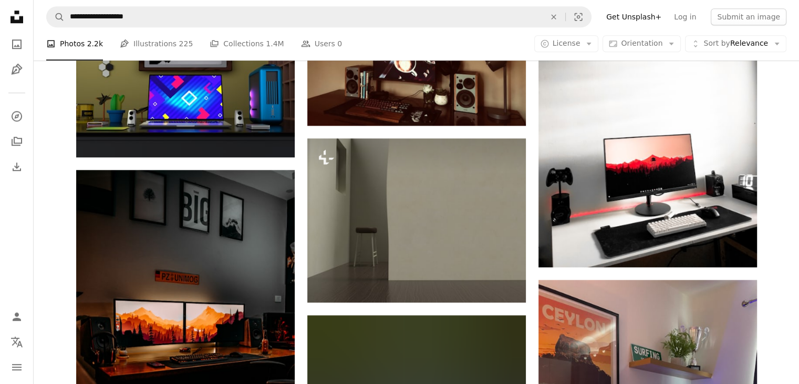
scroll to position [876, 0]
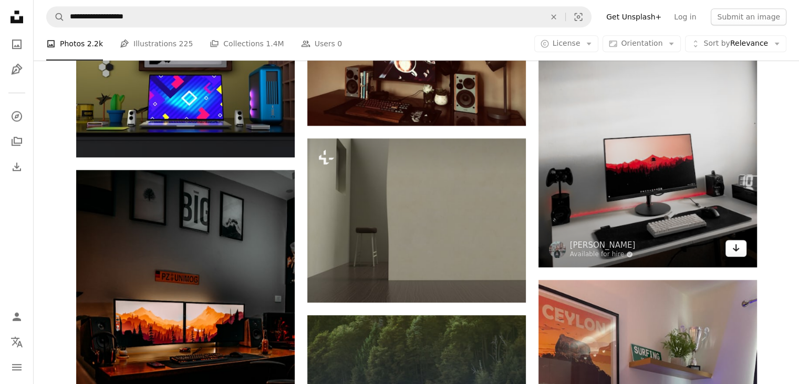
click at [739, 248] on icon "Arrow pointing down" at bounding box center [736, 247] width 8 height 13
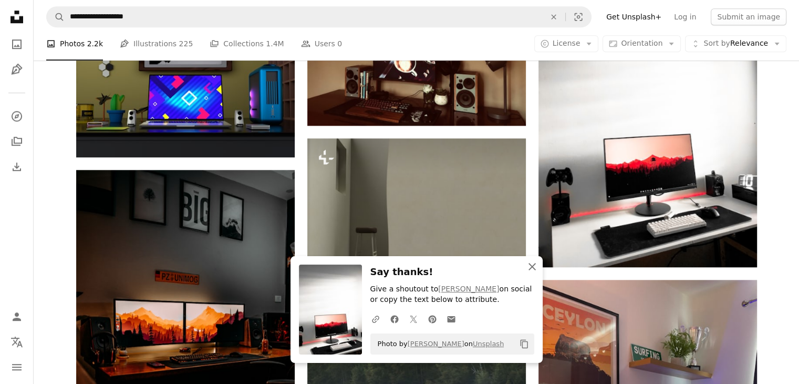
click at [533, 261] on icon "An X shape" at bounding box center [532, 266] width 13 height 13
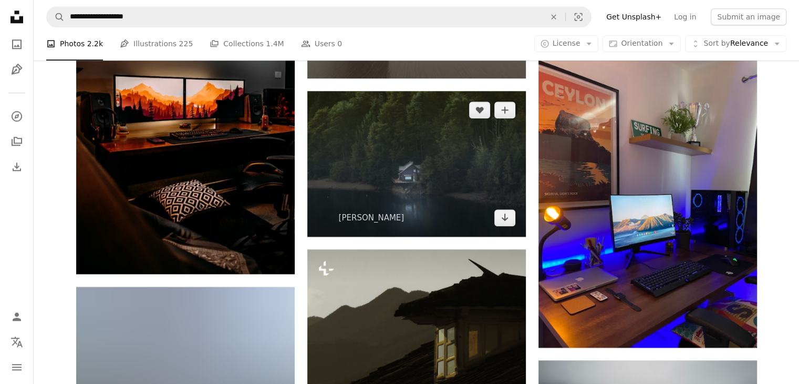
scroll to position [1101, 0]
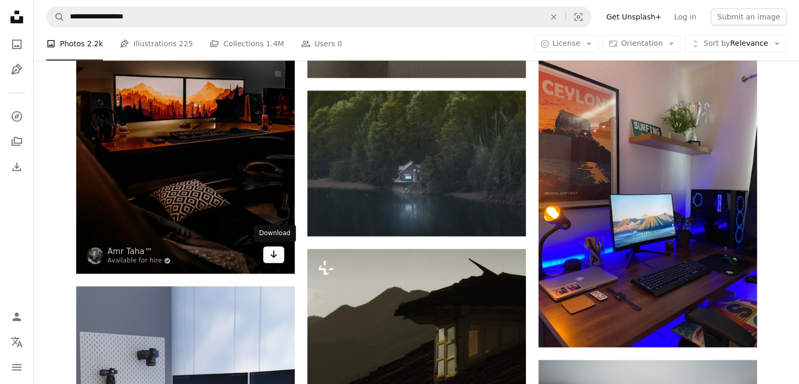
click at [273, 261] on link "Arrow pointing down" at bounding box center [273, 254] width 21 height 17
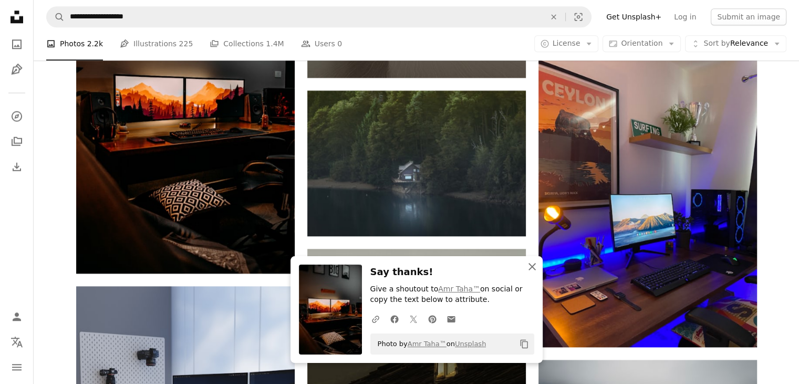
click at [530, 263] on icon "An X shape" at bounding box center [532, 266] width 13 height 13
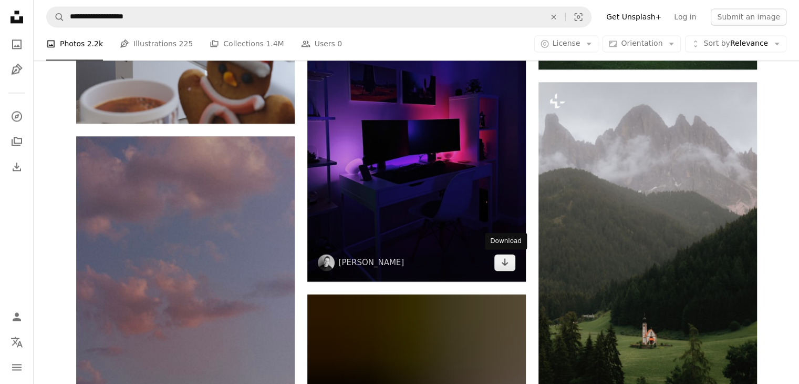
scroll to position [1537, 0]
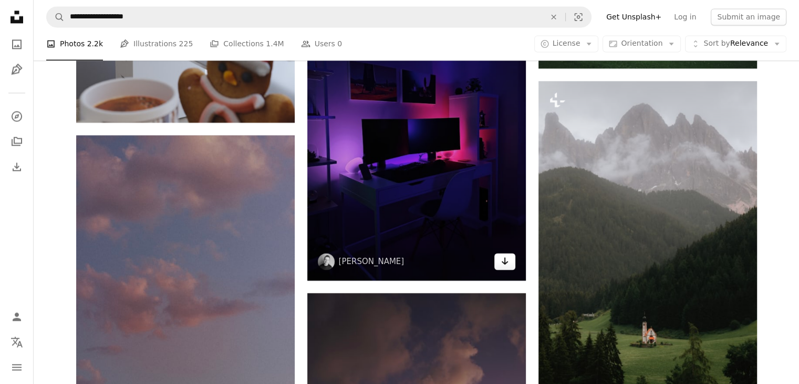
click at [504, 261] on icon "Download" at bounding box center [504, 260] width 7 height 7
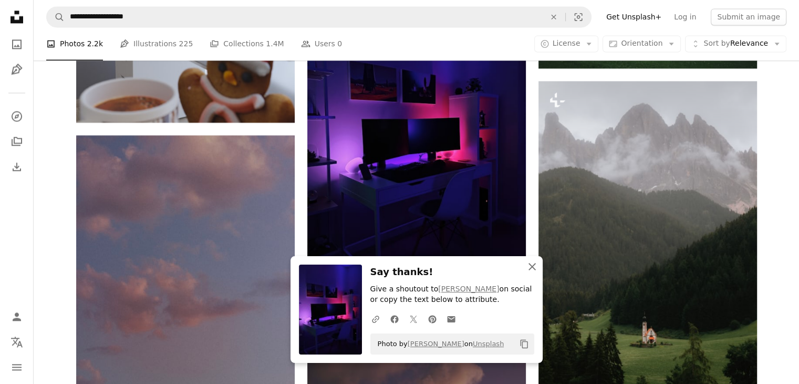
click at [534, 266] on icon "An X shape" at bounding box center [532, 266] width 13 height 13
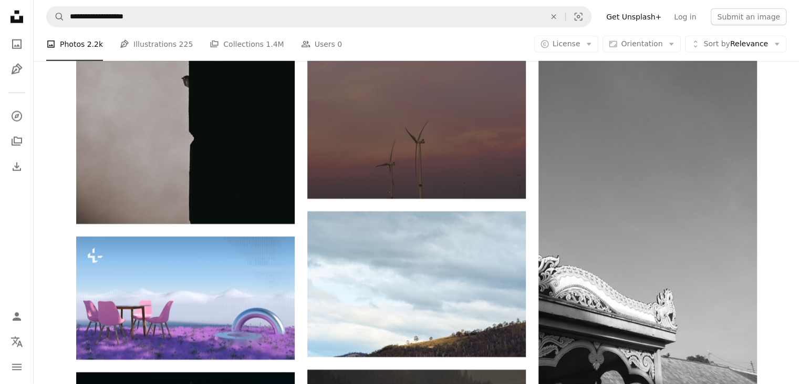
scroll to position [2738, 0]
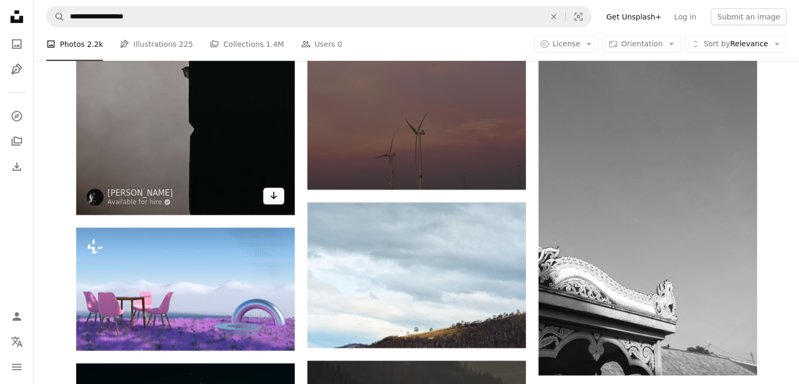
click at [278, 200] on link "Arrow pointing down" at bounding box center [273, 196] width 21 height 17
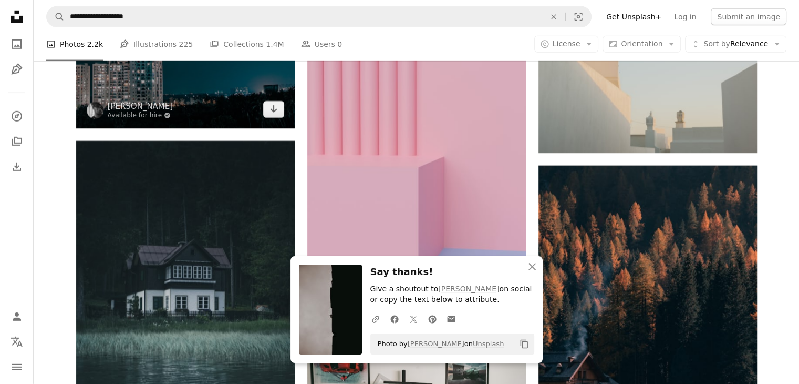
scroll to position [3303, 0]
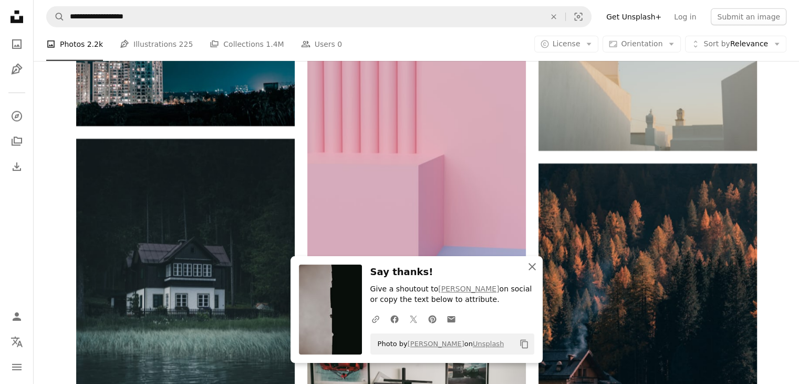
click at [530, 265] on icon "An X shape" at bounding box center [532, 266] width 13 height 13
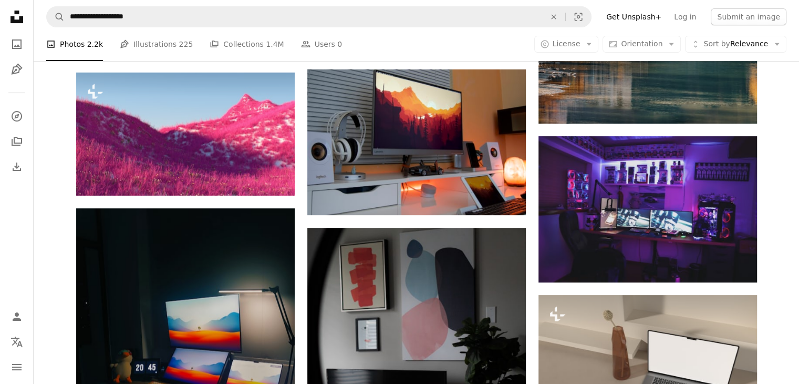
scroll to position [4307, 0]
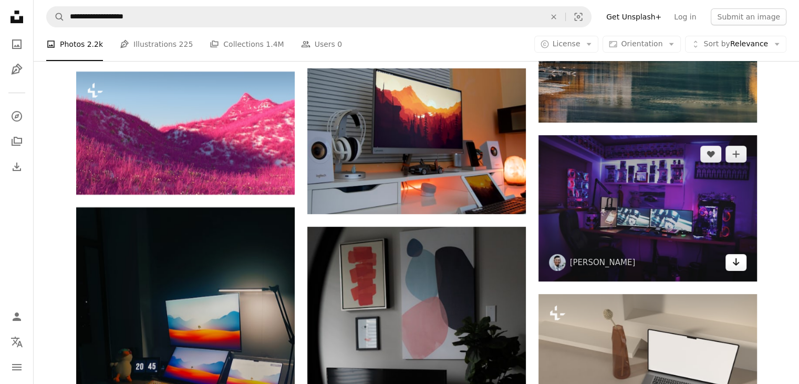
click at [738, 259] on icon "Arrow pointing down" at bounding box center [736, 261] width 8 height 13
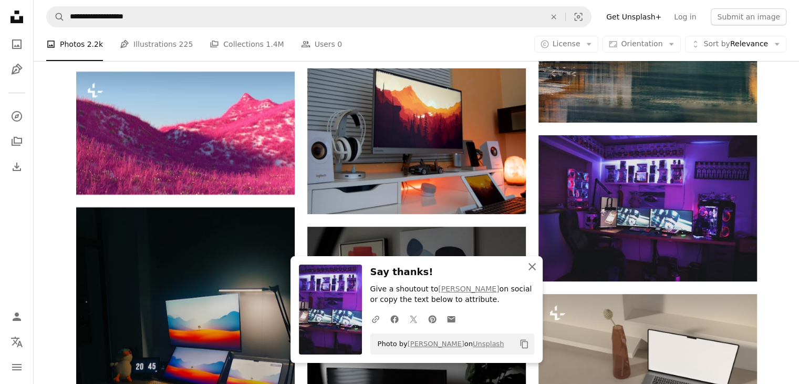
click at [530, 265] on icon "An X shape" at bounding box center [532, 266] width 13 height 13
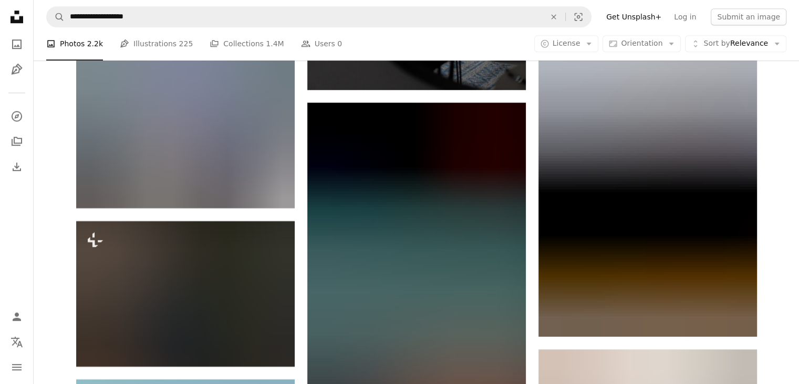
scroll to position [4772, 0]
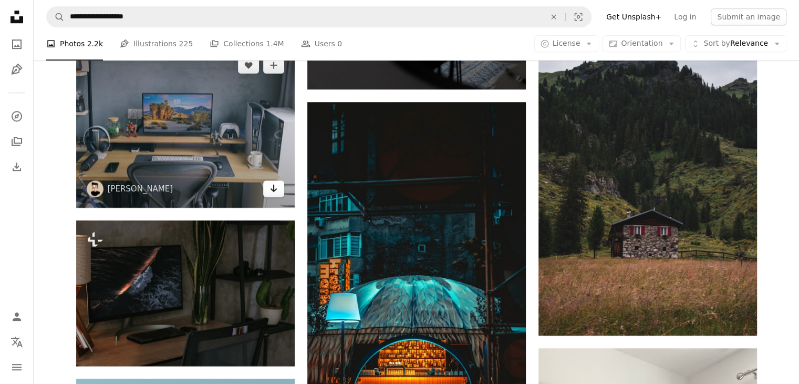
click at [276, 191] on icon "Arrow pointing down" at bounding box center [274, 188] width 8 height 13
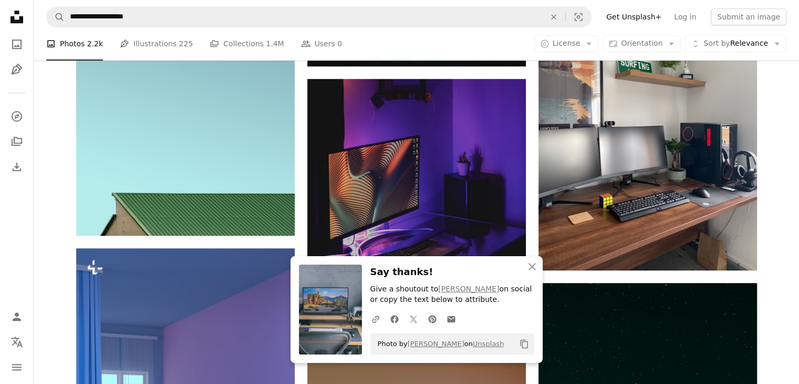
scroll to position [5153, 0]
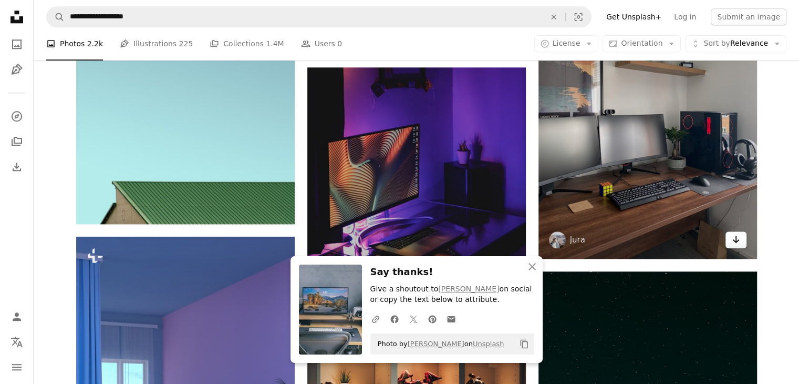
click at [727, 240] on link "Arrow pointing down" at bounding box center [736, 239] width 21 height 17
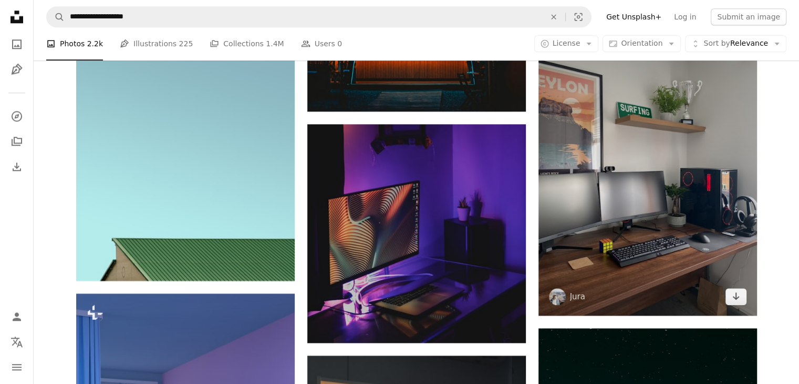
scroll to position [5018, 0]
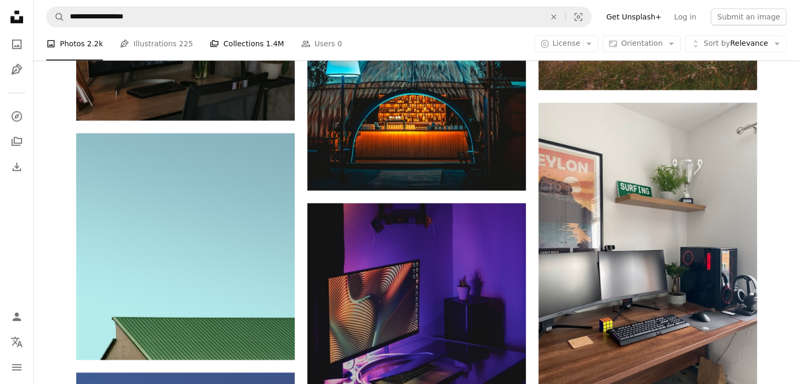
click at [239, 45] on link "A stack of folders Collections 1.4M" at bounding box center [247, 44] width 74 height 34
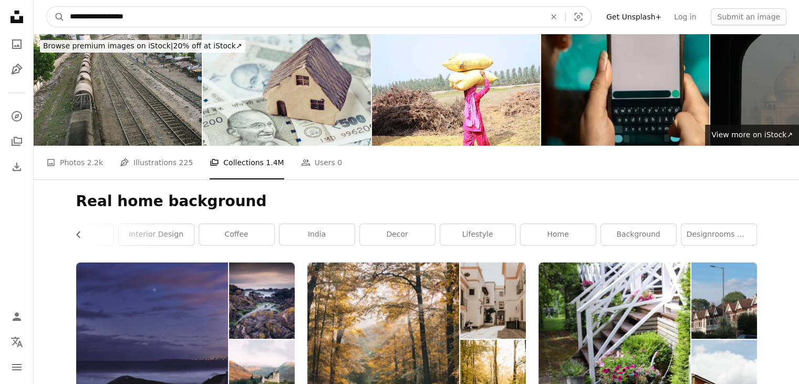
drag, startPoint x: 103, startPoint y: 15, endPoint x: 85, endPoint y: 16, distance: 18.4
click at [85, 16] on input "**********" at bounding box center [304, 17] width 478 height 20
type input "**********"
click button "A magnifying glass" at bounding box center [56, 17] width 18 height 20
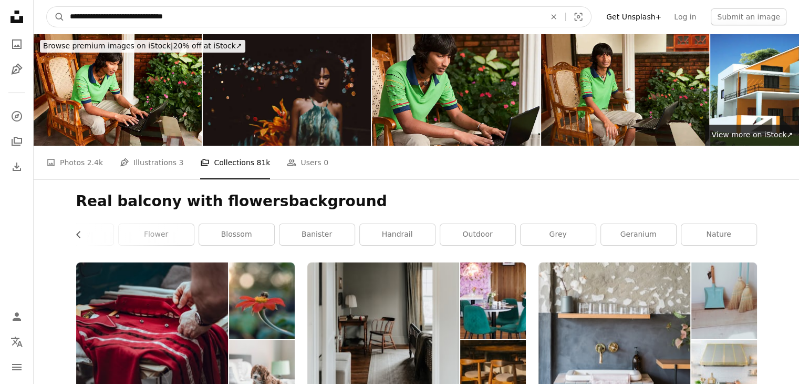
click at [150, 17] on input "**********" at bounding box center [304, 17] width 478 height 20
type input "**********"
click button "A magnifying glass" at bounding box center [56, 17] width 18 height 20
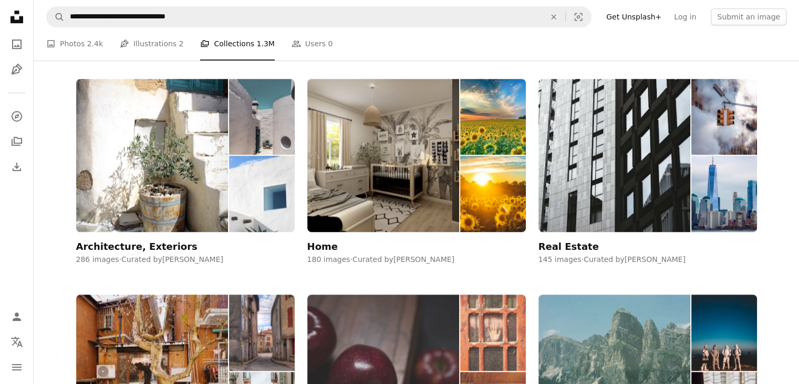
scroll to position [831, 0]
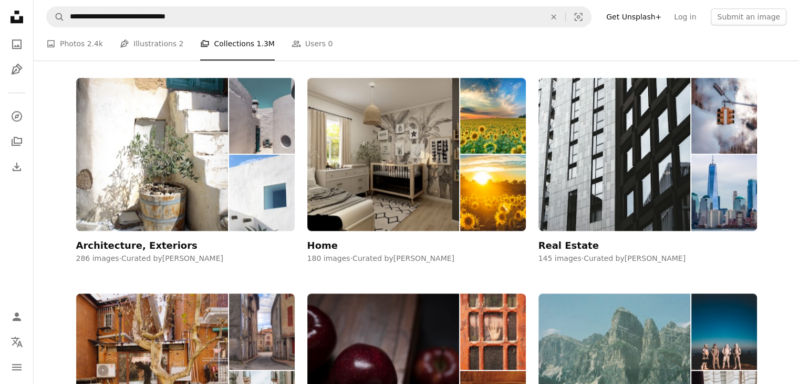
click at [152, 238] on div "Architecture, Exteriors 286 images · Curated by [PERSON_NAME]" at bounding box center [185, 171] width 219 height 186
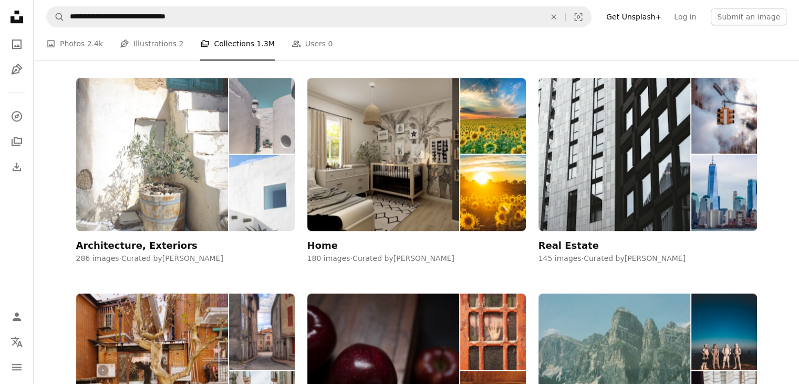
click at [149, 241] on div "Architecture, Exteriors" at bounding box center [136, 245] width 121 height 13
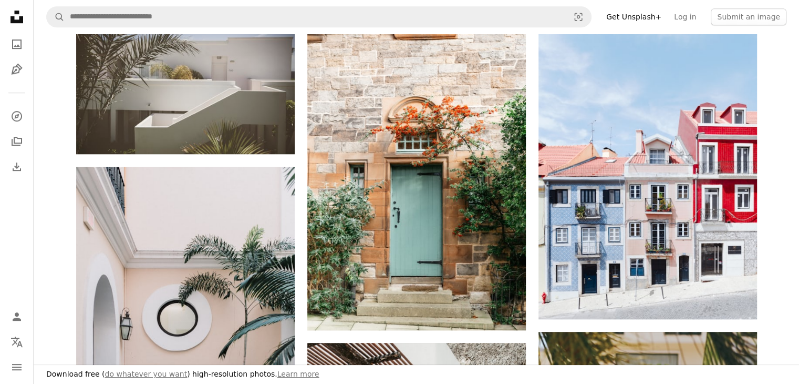
scroll to position [681, 0]
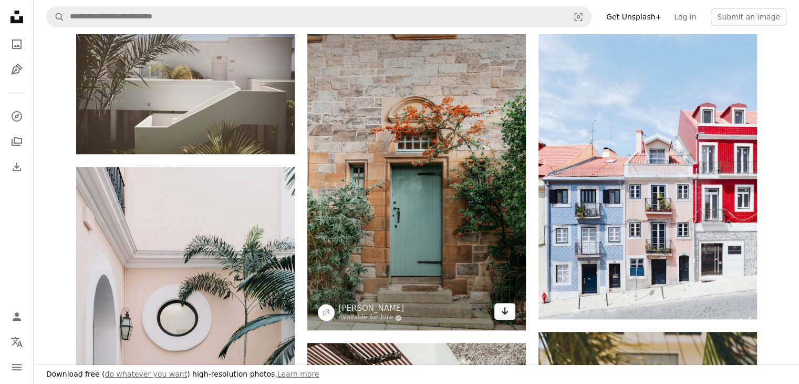
click at [501, 308] on icon "Arrow pointing down" at bounding box center [505, 310] width 8 height 13
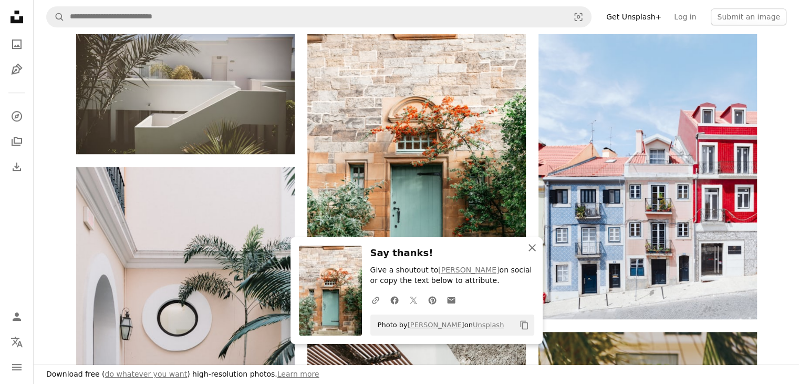
click at [533, 248] on icon "button" at bounding box center [532, 247] width 7 height 7
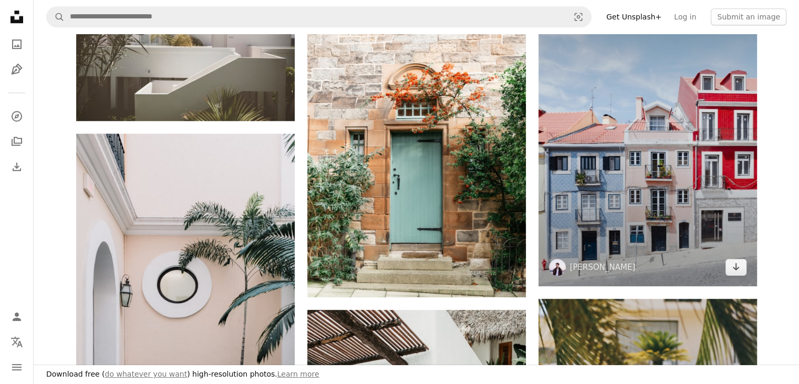
scroll to position [716, 0]
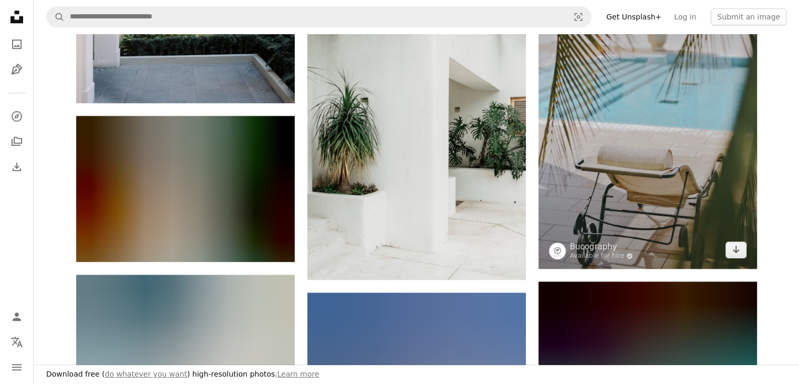
scroll to position [1073, 0]
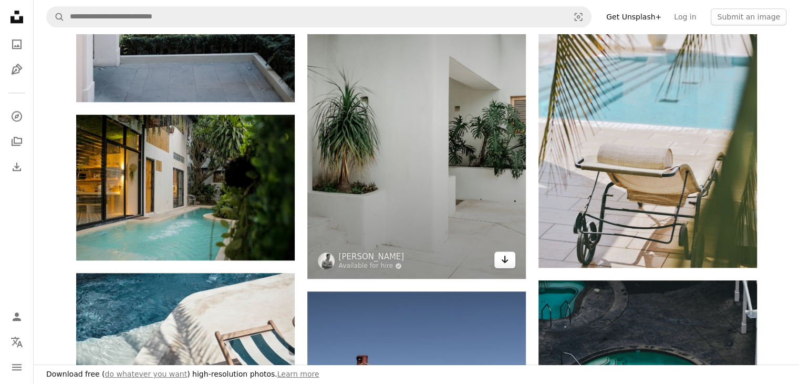
click at [506, 257] on icon "Arrow pointing down" at bounding box center [505, 259] width 8 height 13
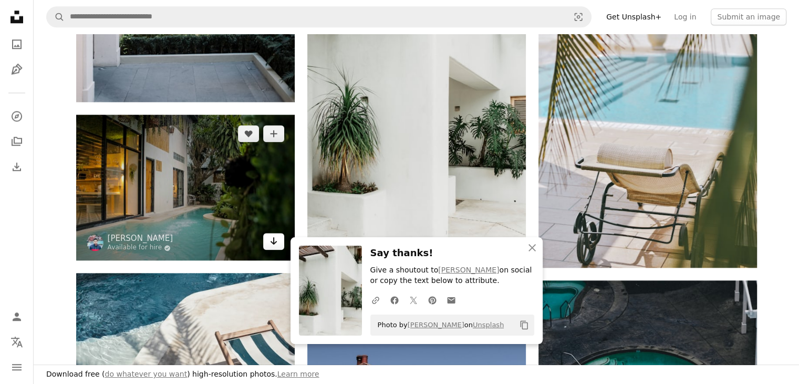
click at [274, 244] on icon "Arrow pointing down" at bounding box center [274, 240] width 8 height 13
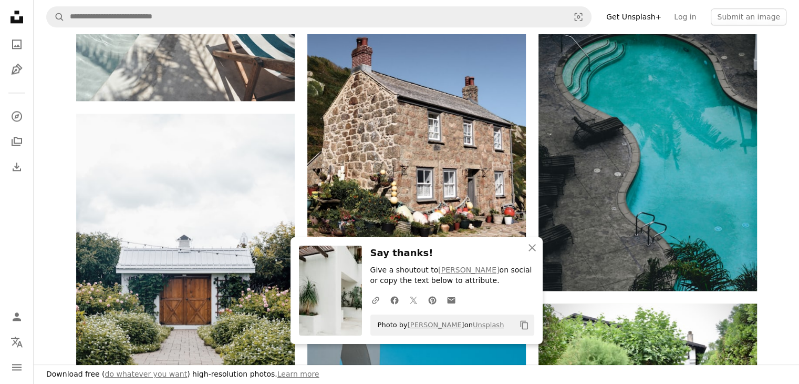
scroll to position [1391, 0]
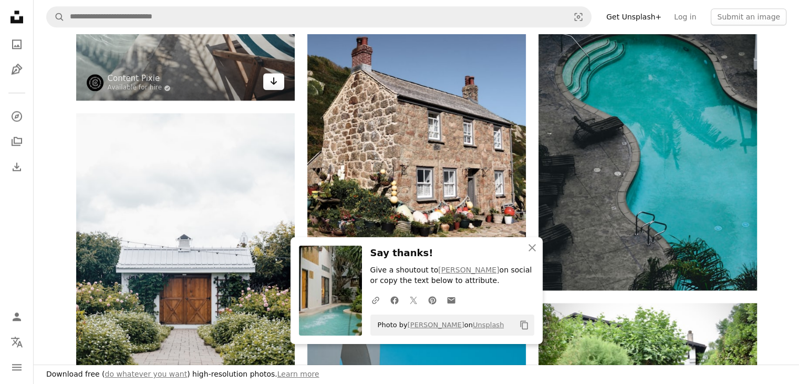
click at [275, 84] on icon "Arrow pointing down" at bounding box center [274, 81] width 8 height 13
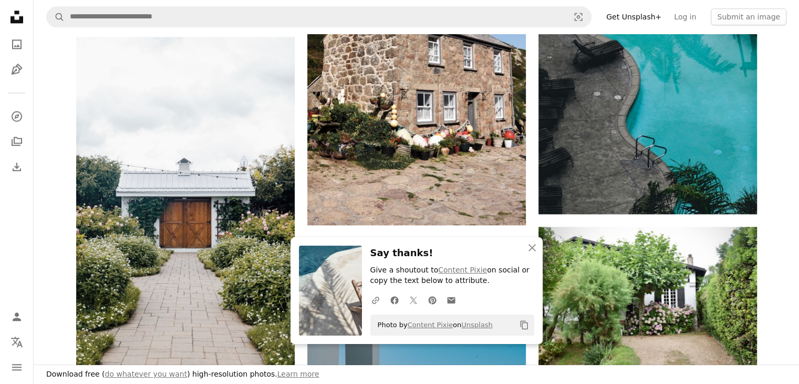
scroll to position [1469, 0]
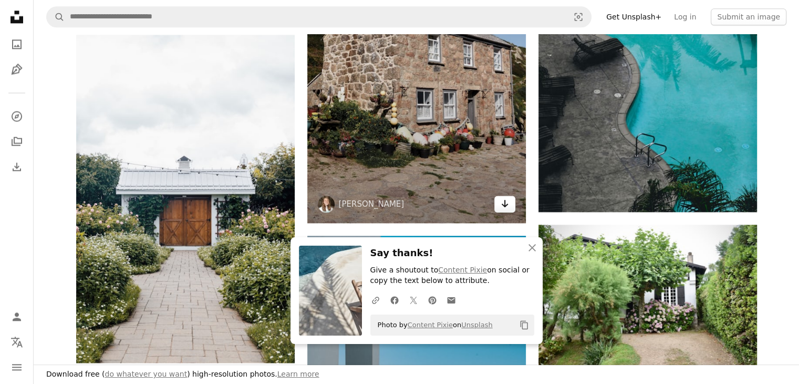
click at [498, 202] on link "Arrow pointing down" at bounding box center [504, 203] width 21 height 17
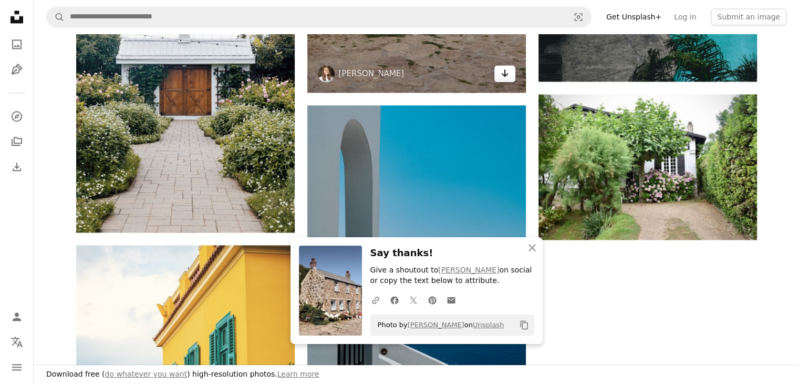
scroll to position [1601, 0]
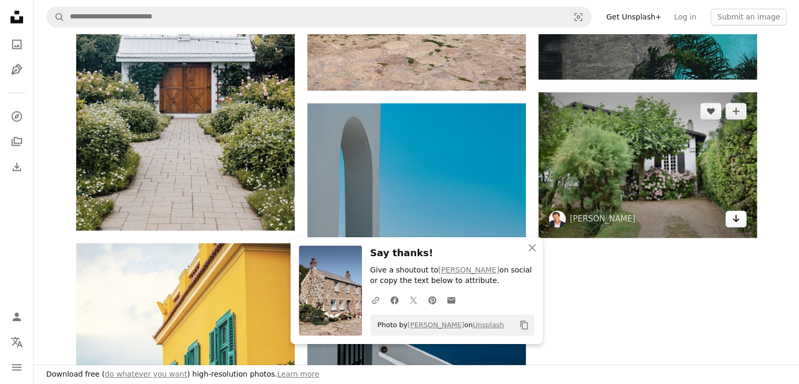
click at [739, 219] on icon "Arrow pointing down" at bounding box center [736, 218] width 8 height 13
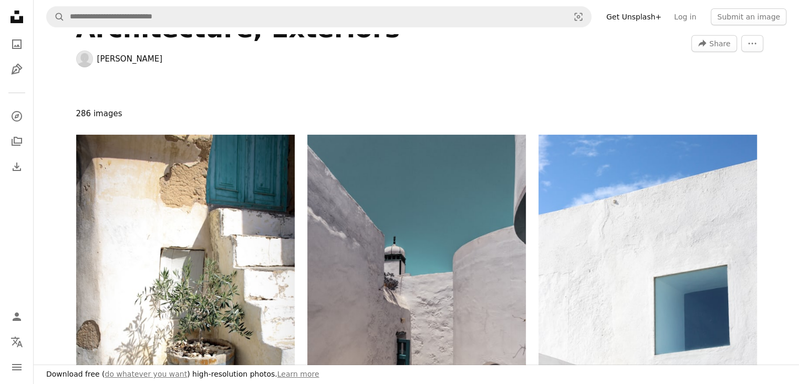
scroll to position [6, 0]
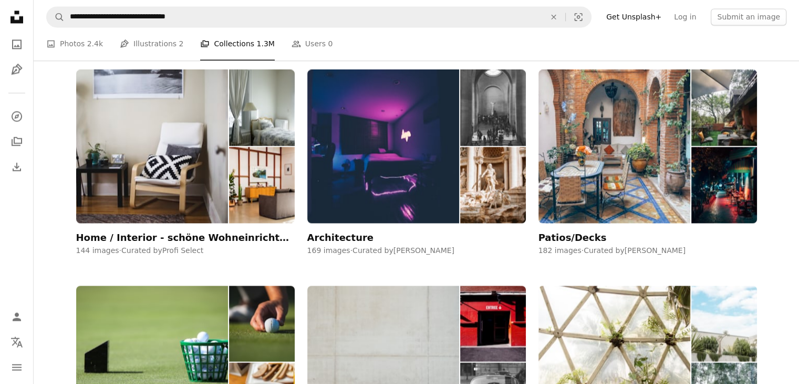
scroll to position [1702, 0]
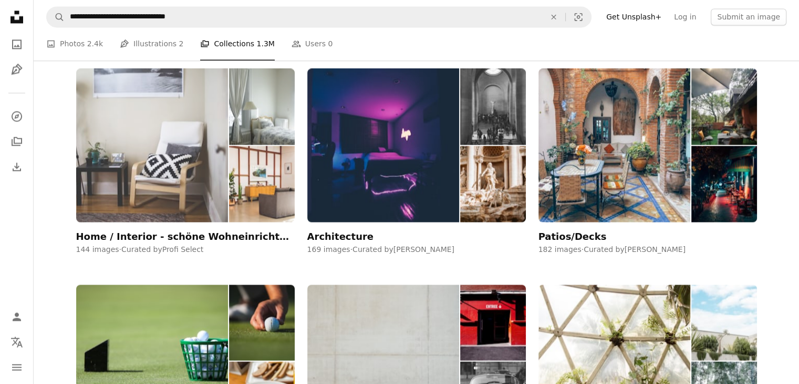
click at [245, 188] on img at bounding box center [261, 184] width 65 height 76
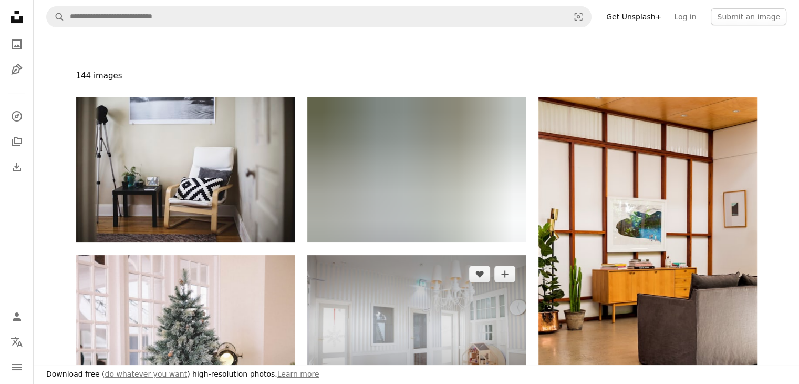
scroll to position [109, 0]
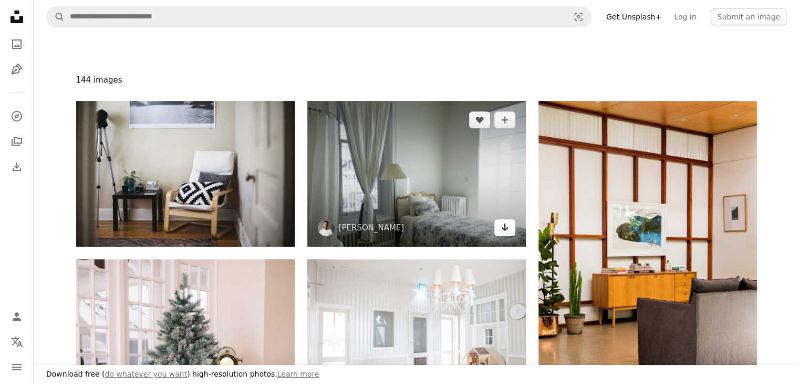
click at [507, 232] on icon "Arrow pointing down" at bounding box center [505, 227] width 8 height 13
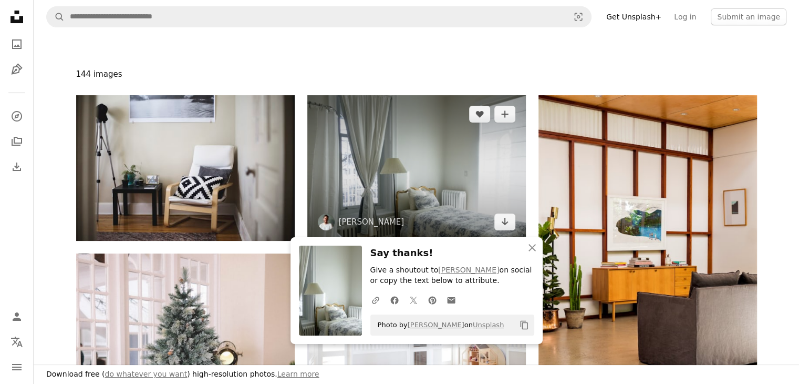
scroll to position [116, 0]
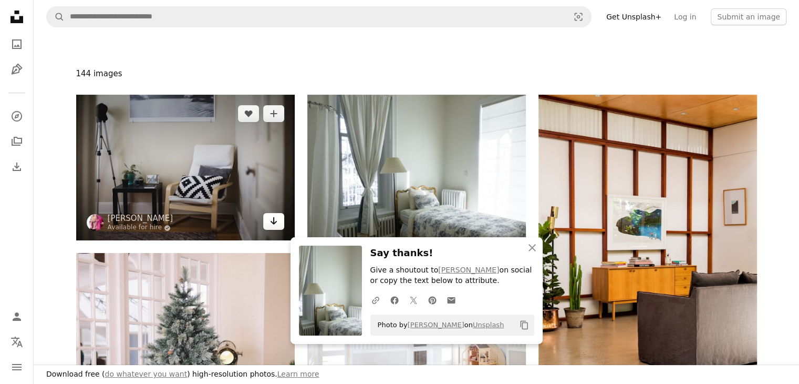
click at [270, 221] on icon "Arrow pointing down" at bounding box center [274, 220] width 8 height 13
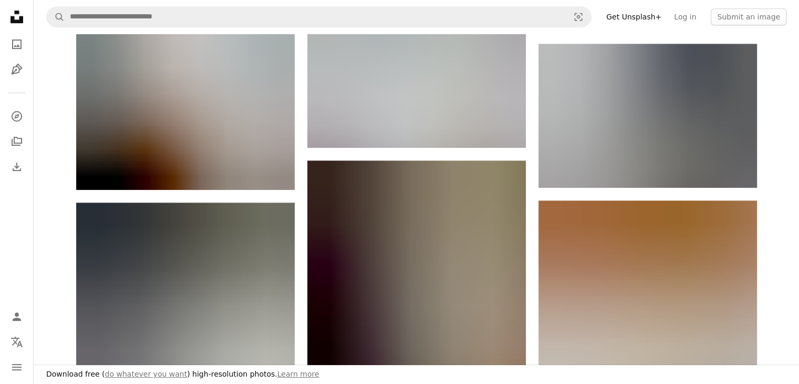
scroll to position [683, 0]
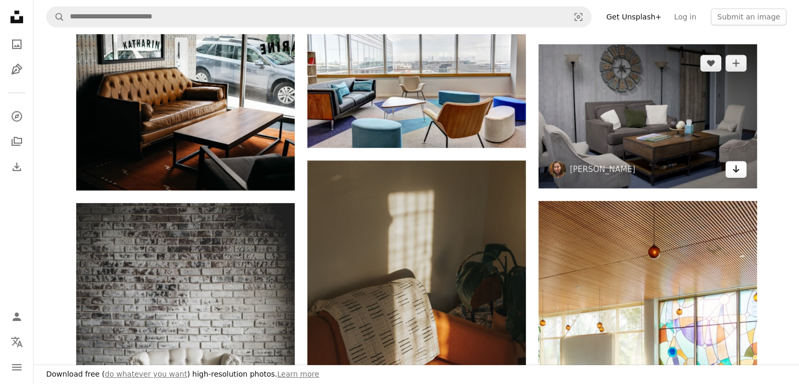
click at [737, 177] on link "Arrow pointing down" at bounding box center [736, 169] width 21 height 17
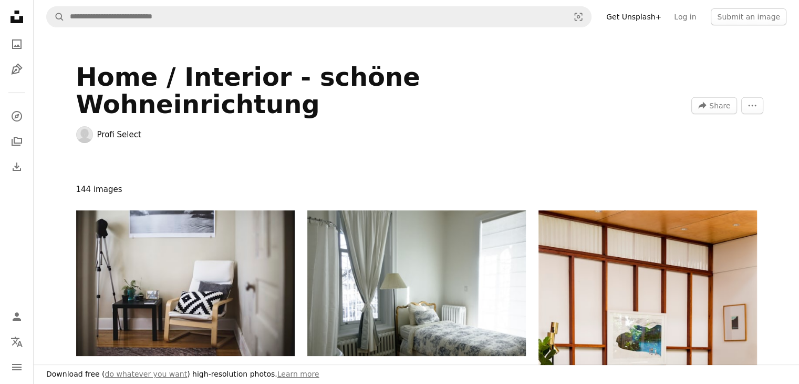
scroll to position [0, 0]
click at [18, 45] on icon "A photo" at bounding box center [17, 44] width 13 height 13
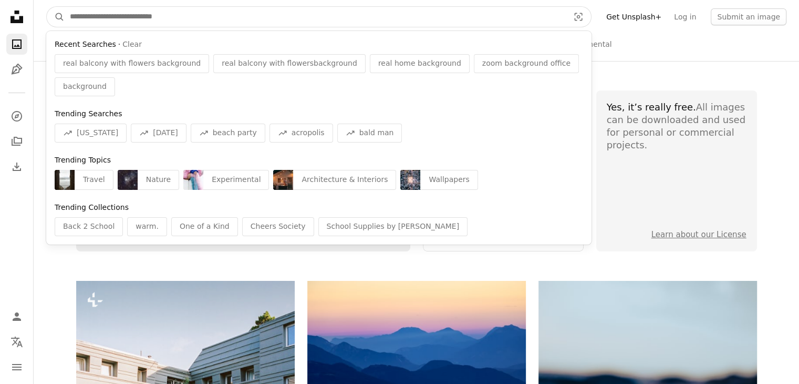
click at [130, 19] on input "Find visuals sitewide" at bounding box center [315, 17] width 501 height 20
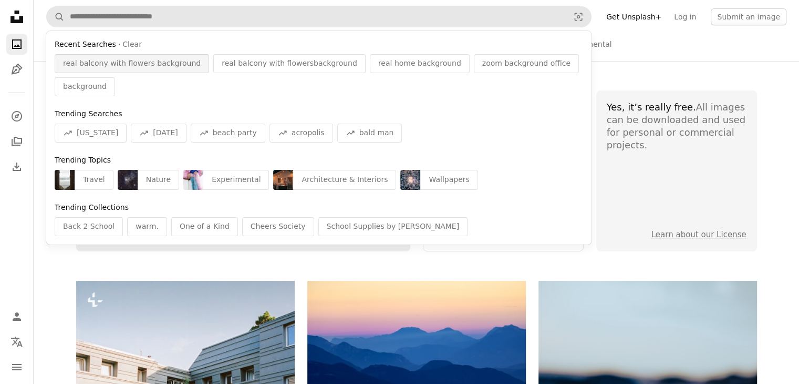
click at [119, 64] on span "real balcony with flowers background" at bounding box center [132, 63] width 138 height 11
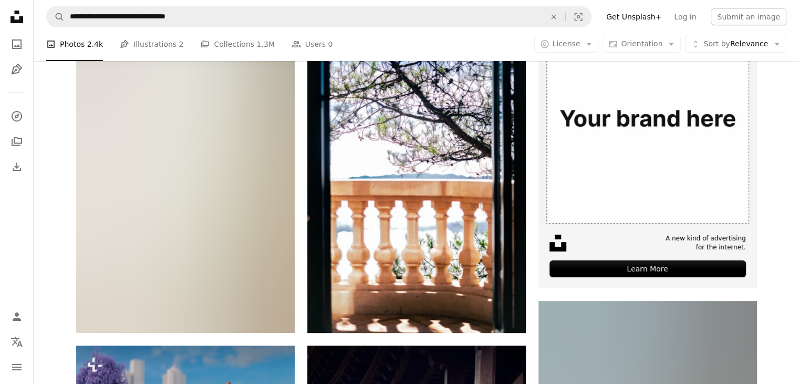
scroll to position [292, 0]
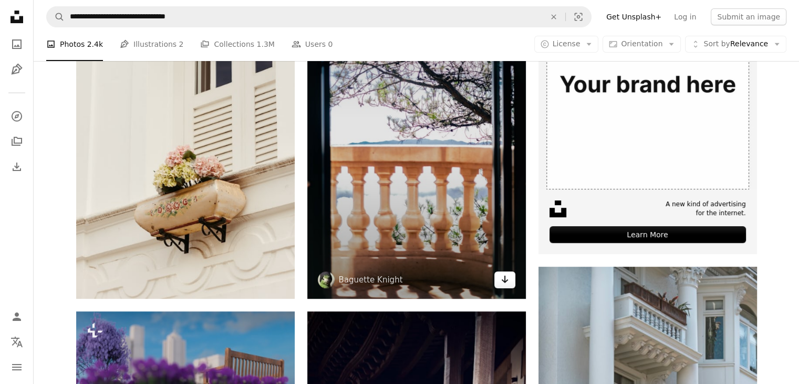
click at [512, 284] on link "Arrow pointing down" at bounding box center [504, 279] width 21 height 17
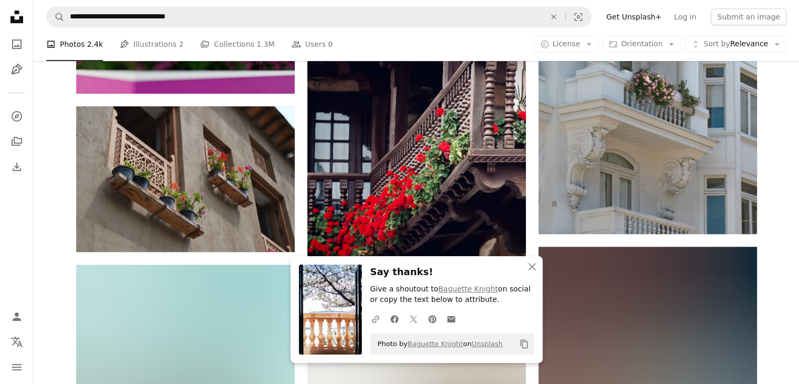
scroll to position [635, 0]
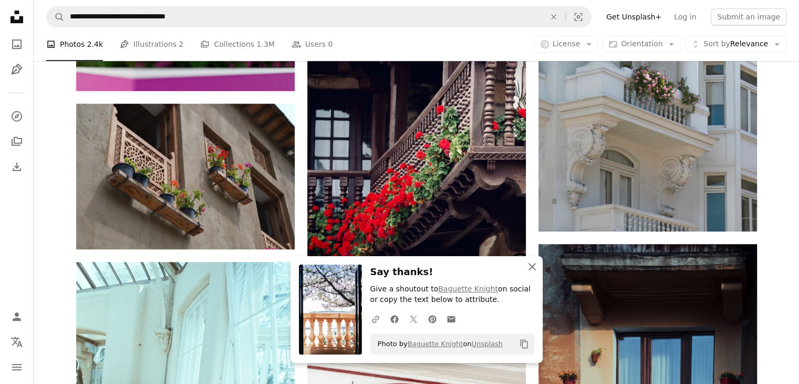
click at [532, 267] on icon "An X shape" at bounding box center [532, 266] width 13 height 13
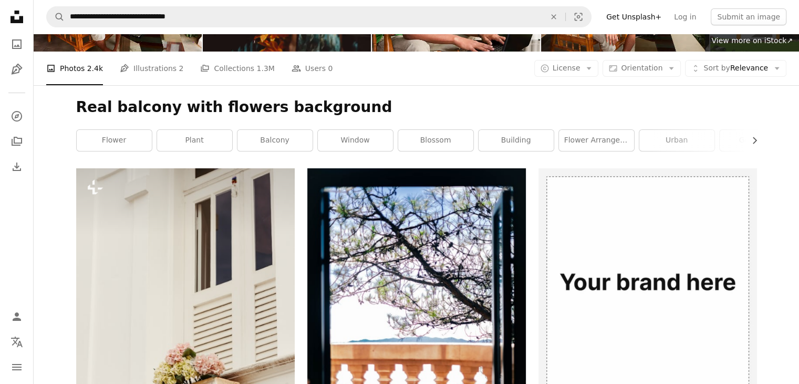
scroll to position [0, 0]
